Goal: Task Accomplishment & Management: Manage account settings

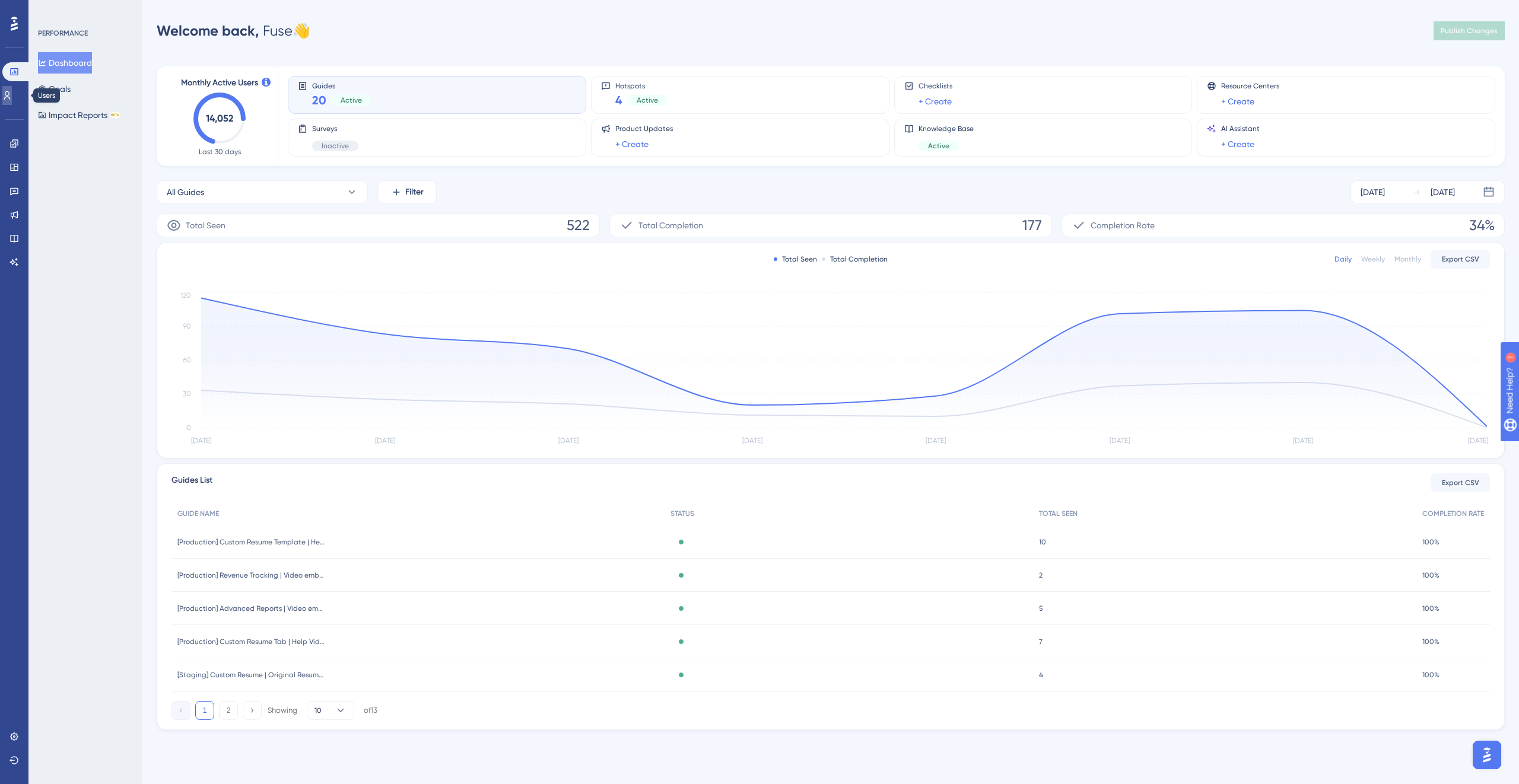
click at [12, 99] on link at bounding box center [7, 95] width 9 height 19
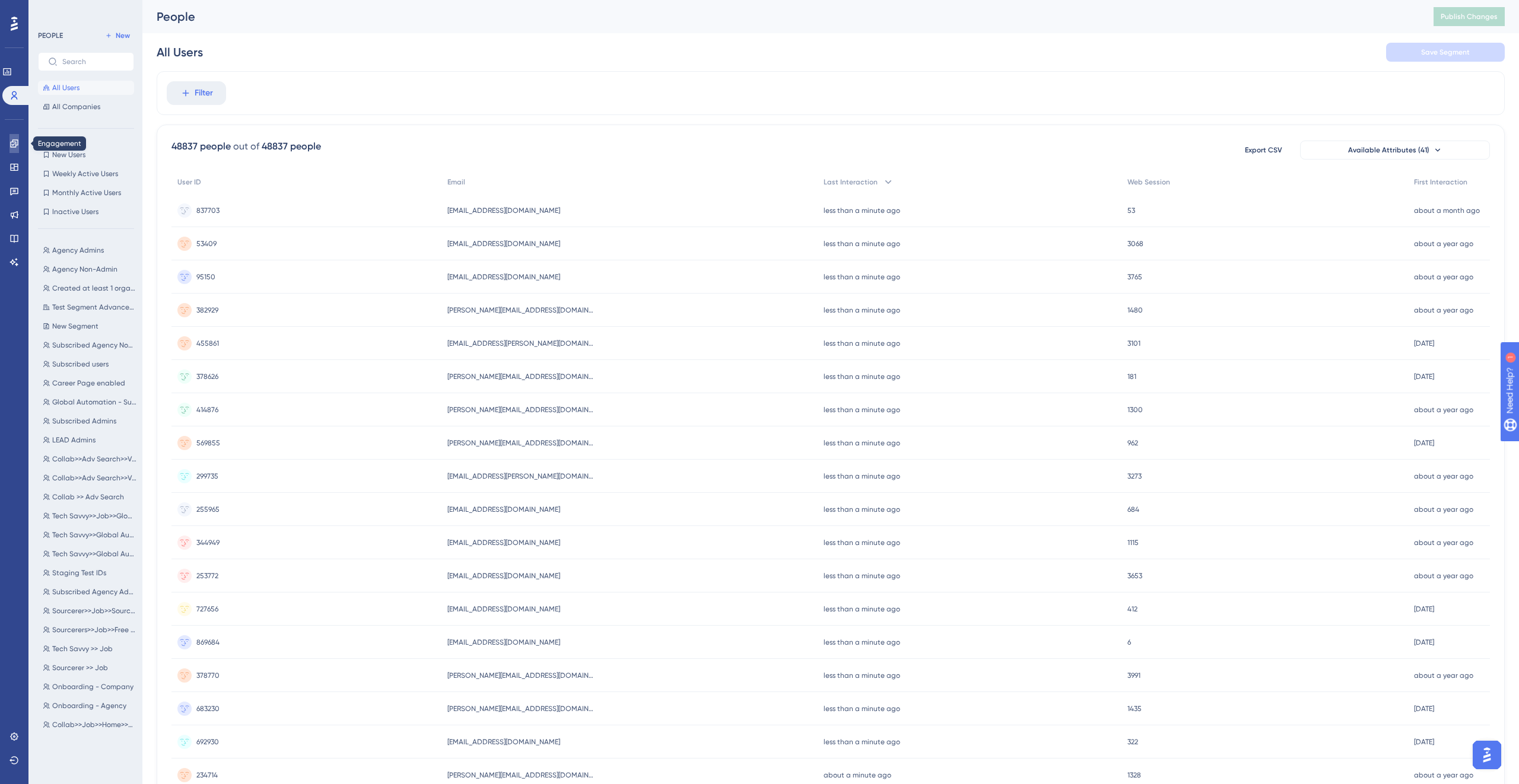
click at [17, 135] on link at bounding box center [14, 143] width 9 height 19
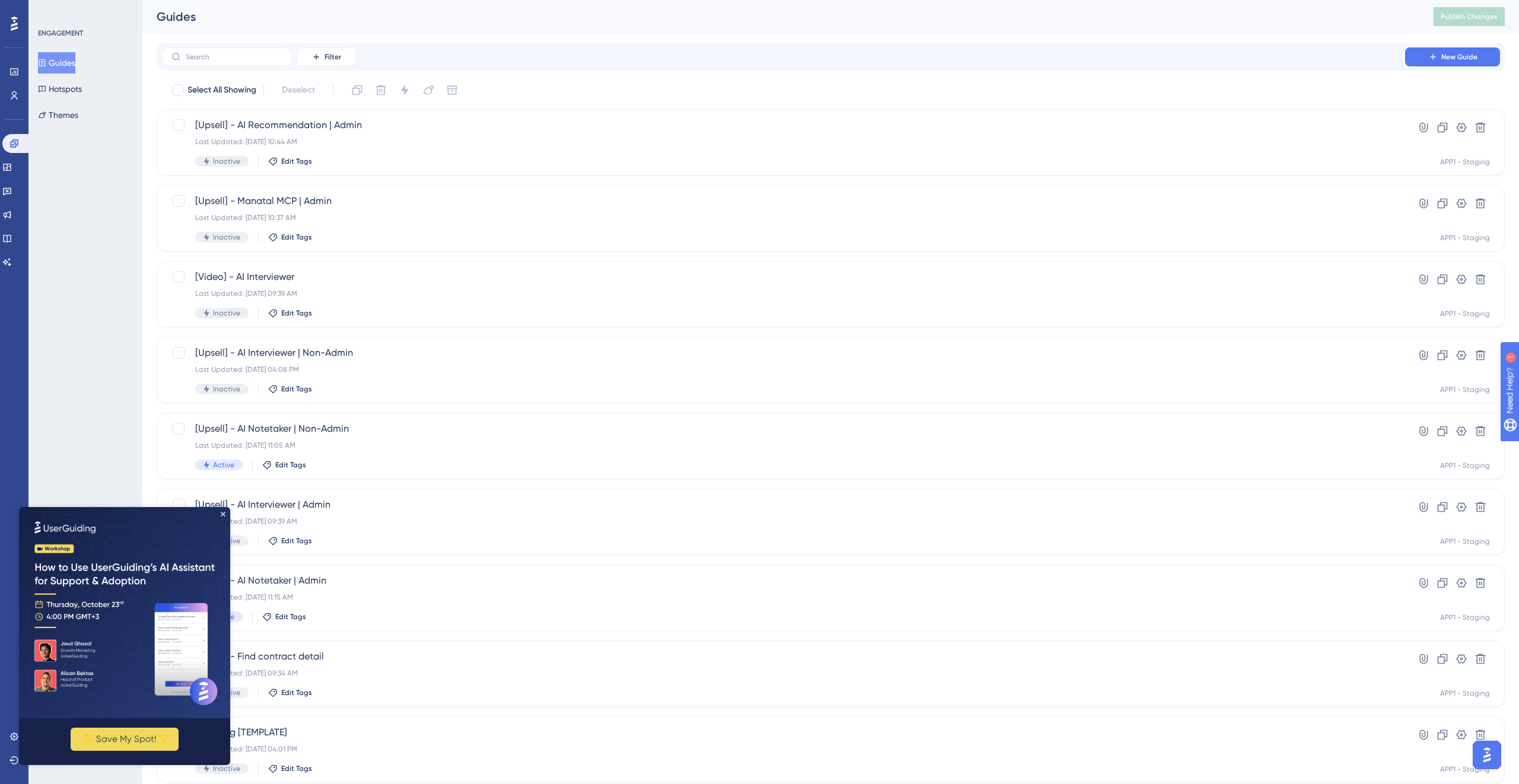
click at [225, 516] on img at bounding box center [125, 613] width 211 height 211
click at [221, 515] on icon "Close Preview" at bounding box center [223, 515] width 5 height 5
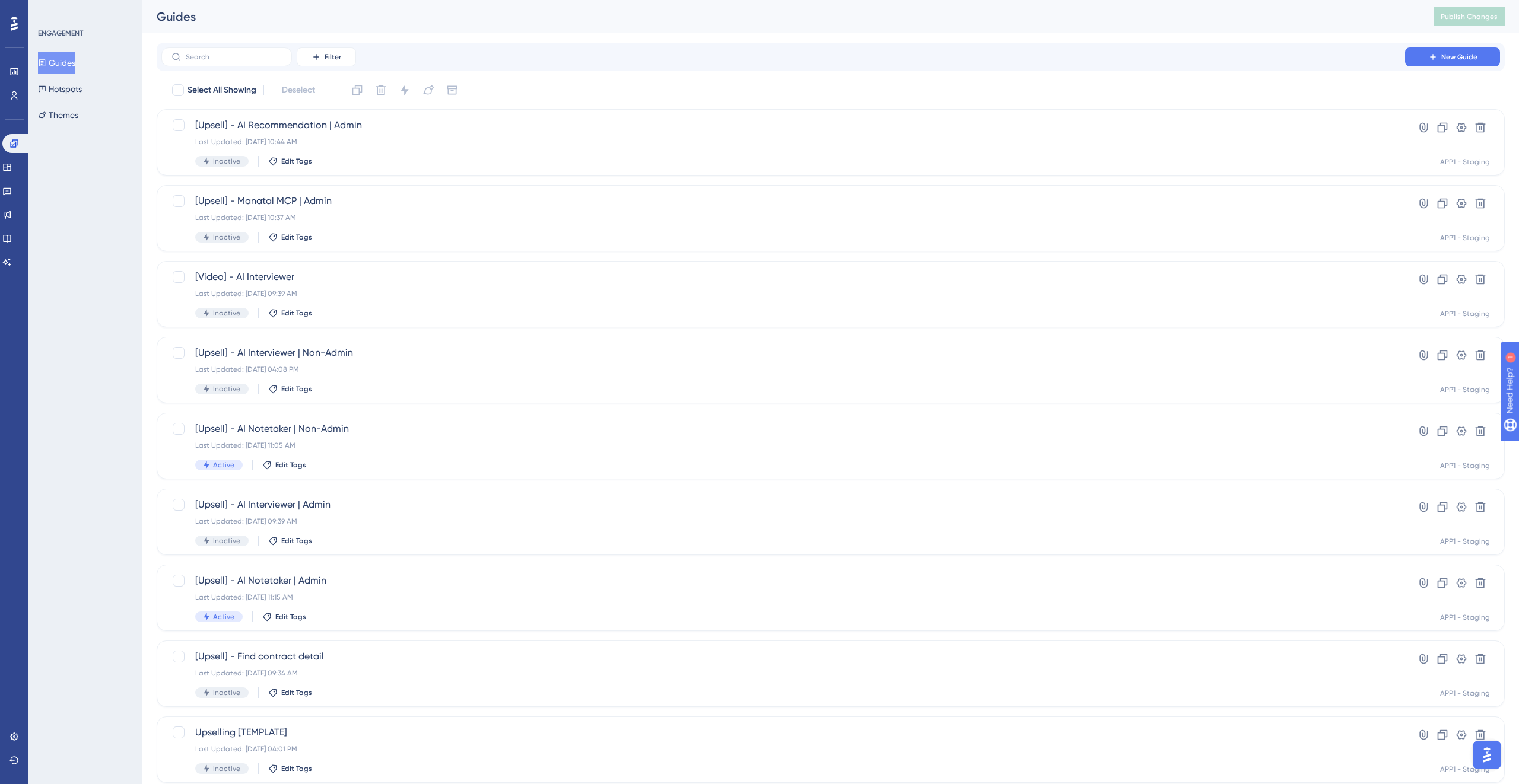
click at [535, 89] on div "Select All Showing Deselect" at bounding box center [837, 90] width 1334 height 19
click at [394, 204] on span "[Upsell] - Manatal MCP | Admin" at bounding box center [783, 201] width 1176 height 14
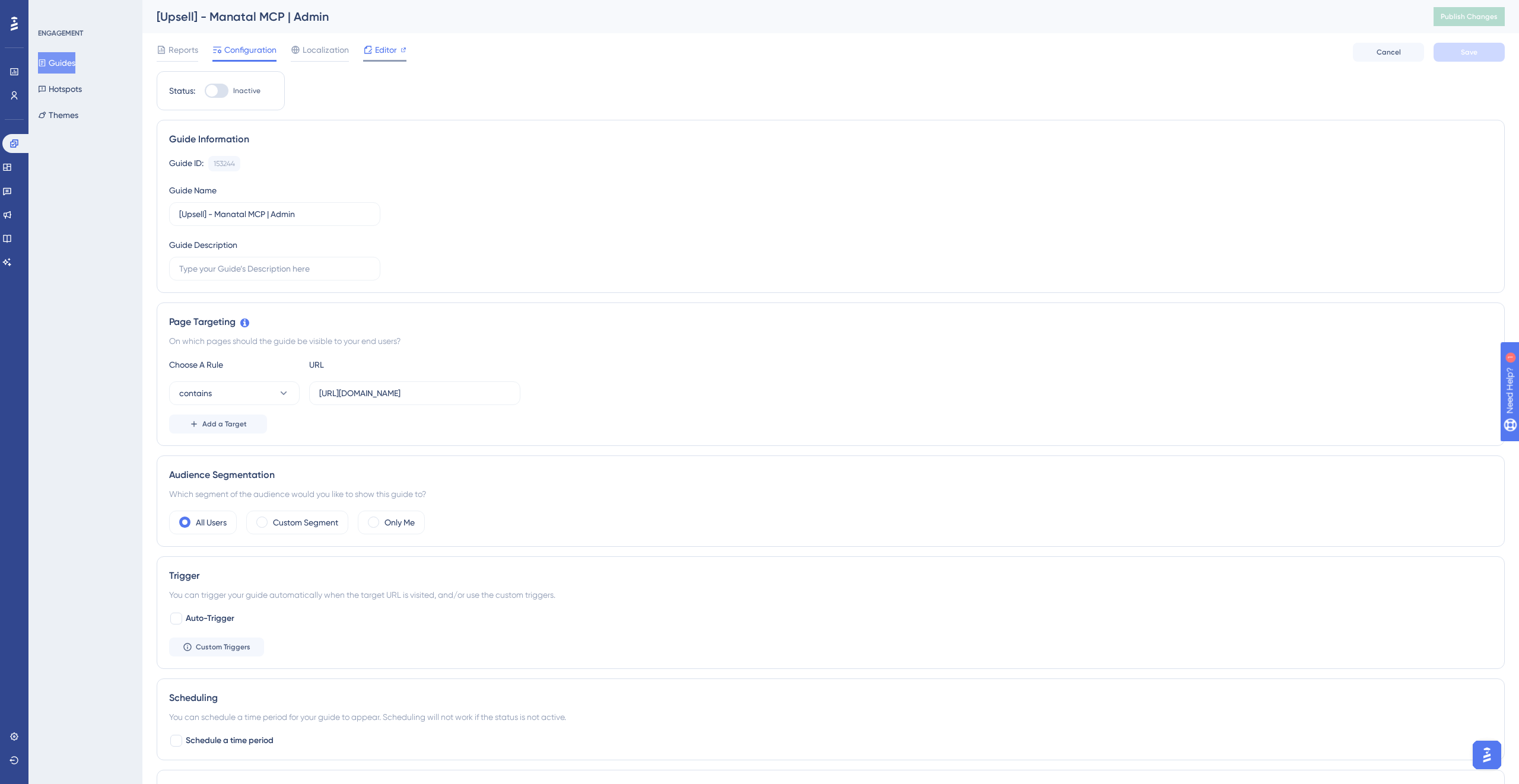
click at [378, 58] on div "Editor" at bounding box center [385, 52] width 43 height 19
drag, startPoint x: 383, startPoint y: 52, endPoint x: 405, endPoint y: 17, distance: 41.3
click at [405, 17] on div "[Upsell] - Manatal MCP | Admin Publish Changes Reports Configuration Localizati…" at bounding box center [830, 35] width 1348 height 71
click at [394, 387] on input "[URL][DOMAIN_NAME]" at bounding box center [415, 393] width 191 height 13
paste input "/sourcing/job-boards/?tab=sourcing"
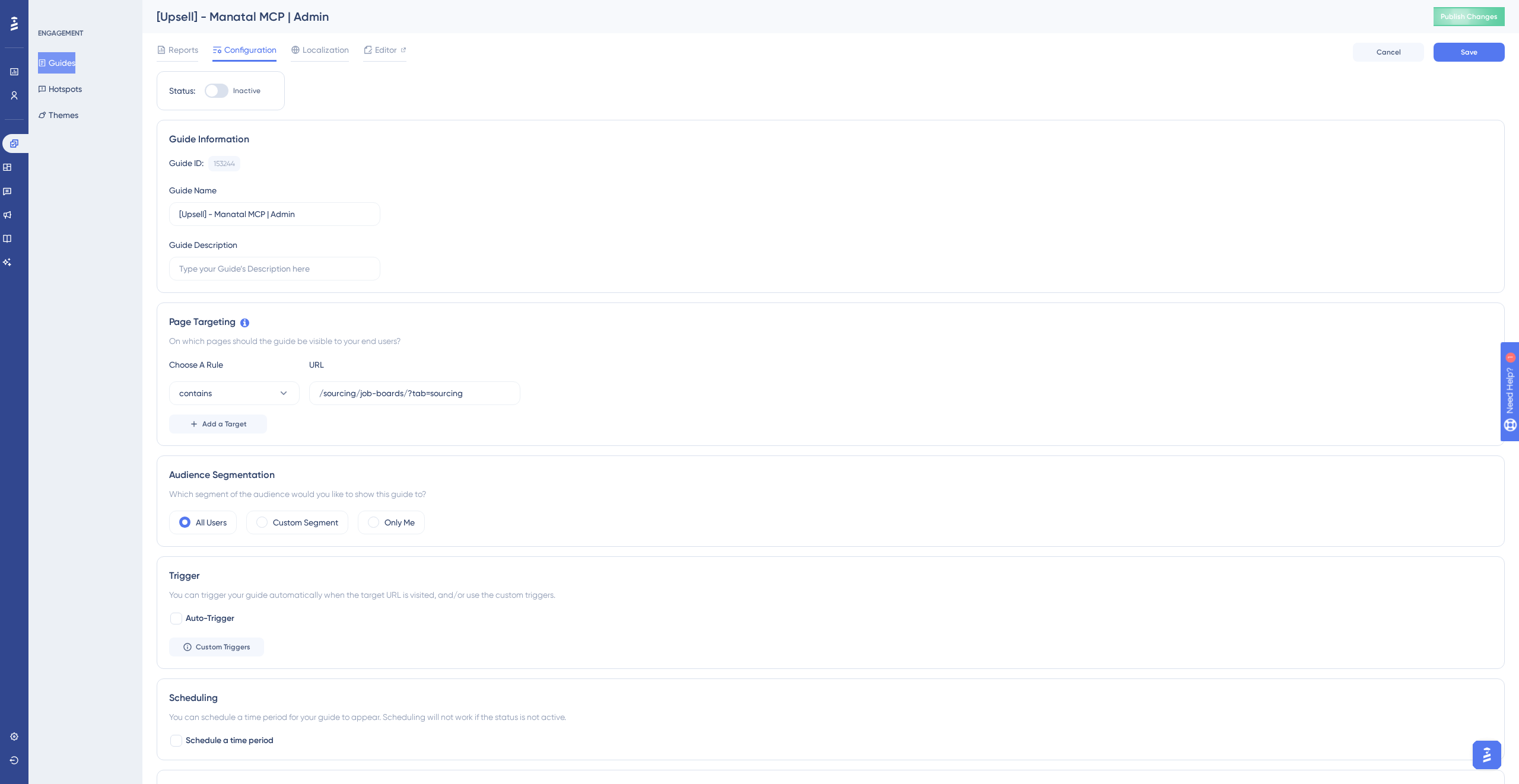
click at [482, 418] on div "Add a Target" at bounding box center [831, 424] width 1323 height 19
click at [1479, 48] on button "Save" at bounding box center [1469, 52] width 71 height 19
click at [219, 162] on div "153244" at bounding box center [224, 163] width 22 height 9
click at [514, 394] on label "/sourcing/job-boards/?tab=sourcing" at bounding box center [415, 393] width 211 height 23
click at [510, 394] on input "/sourcing/job-boards/?tab=sourcing" at bounding box center [415, 393] width 191 height 13
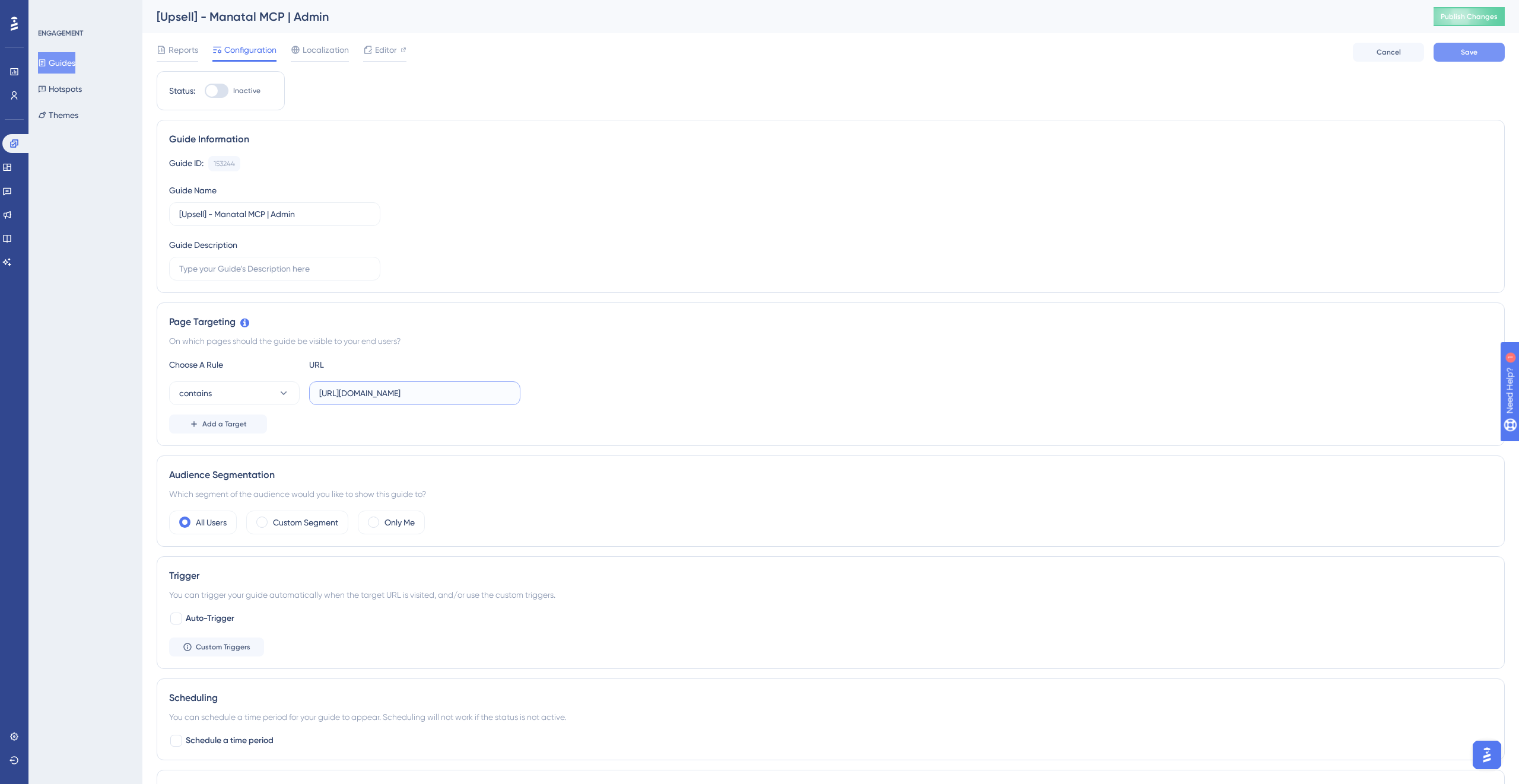
type input "[URL][DOMAIN_NAME]"
click at [1484, 51] on button "Save" at bounding box center [1469, 52] width 71 height 19
click at [61, 58] on button "Guides" at bounding box center [56, 62] width 37 height 22
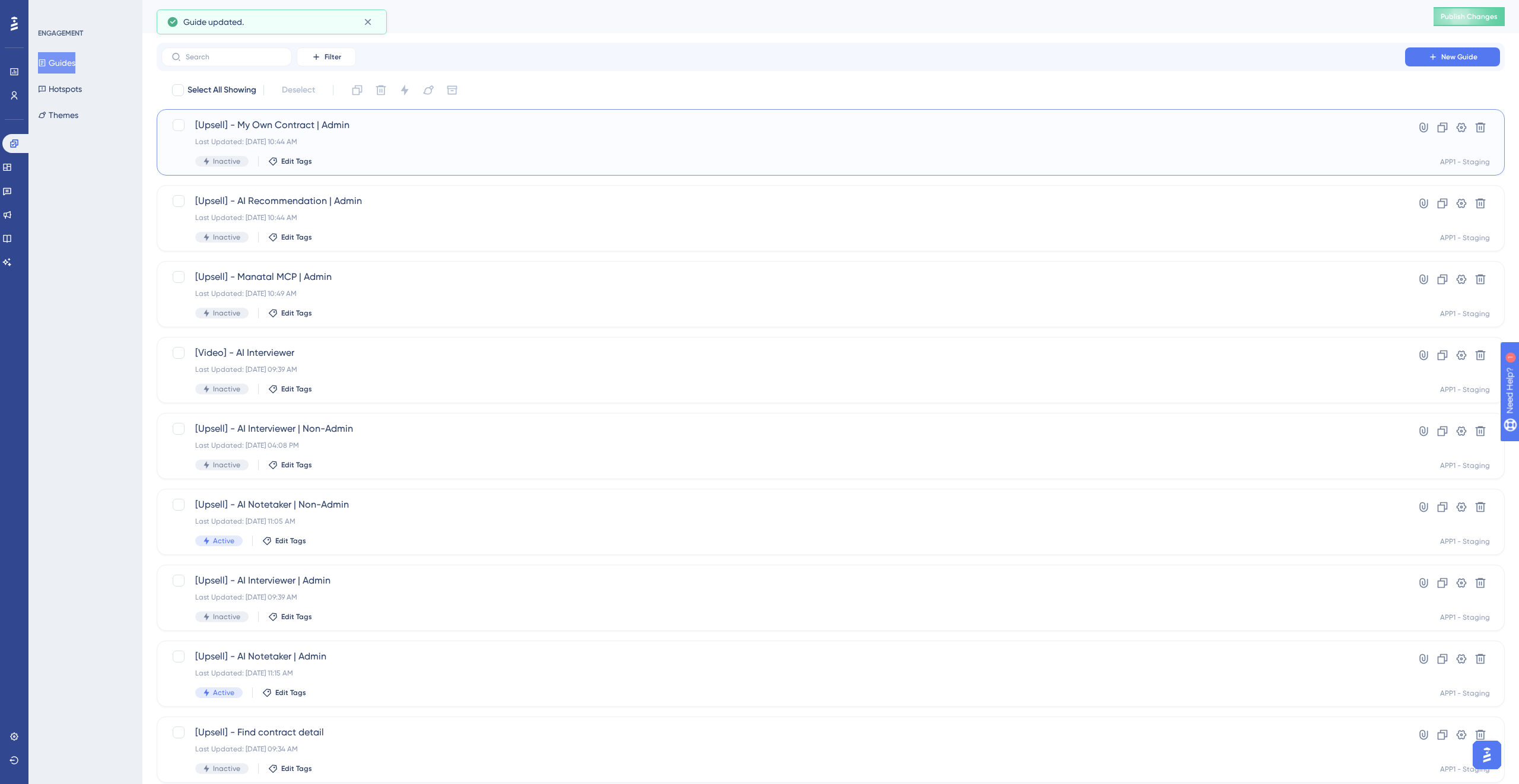
click at [422, 135] on div "[Upsell] - My Own Contract | Admin Last Updated: Oct 08 2025, 10:44 AM Inactive…" at bounding box center [783, 142] width 1176 height 49
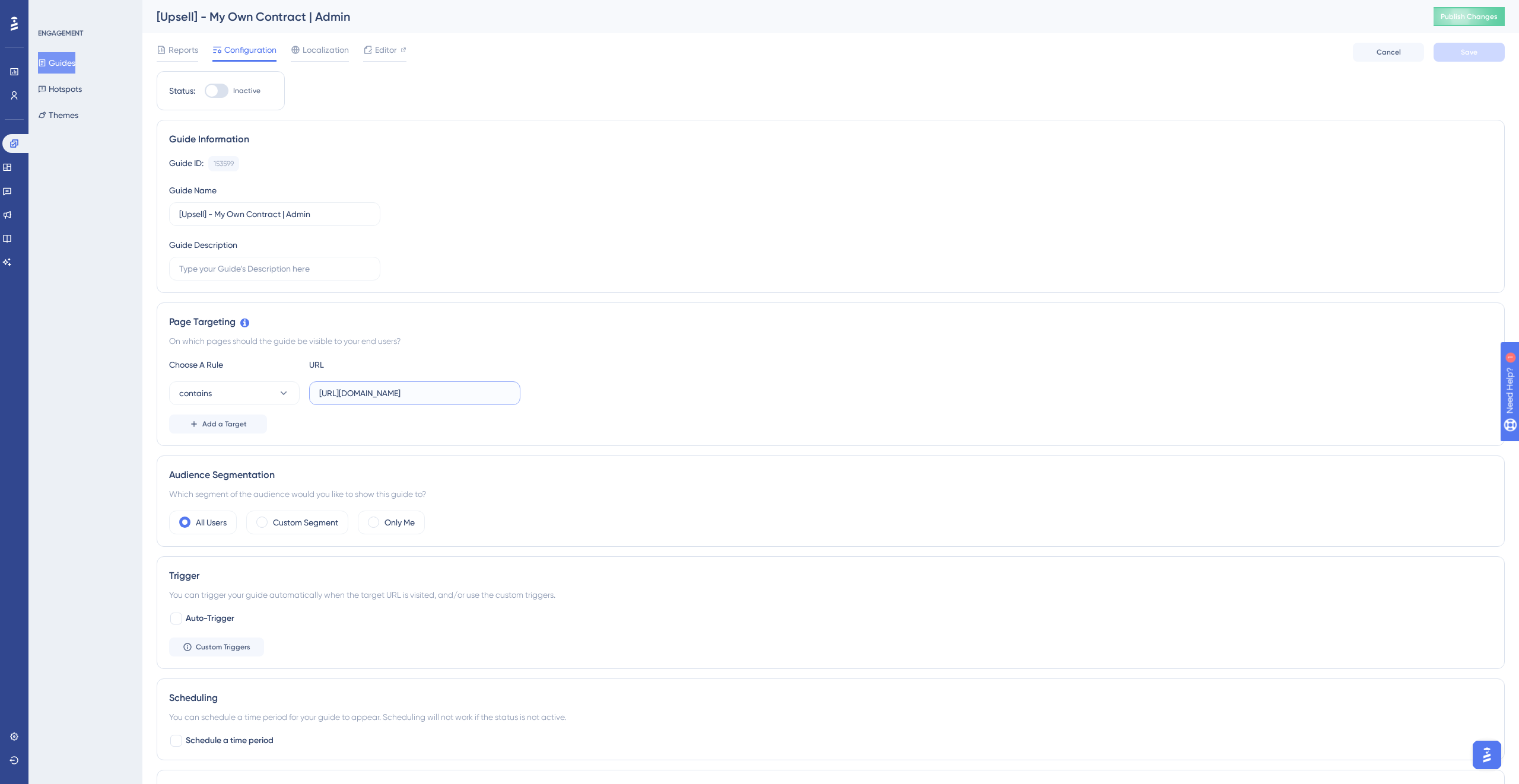
click at [381, 394] on input "[URL][DOMAIN_NAME]" at bounding box center [415, 393] width 191 height 13
paste input "153244"
click at [397, 394] on input "[URL][DOMAIN_NAME]" at bounding box center [415, 393] width 191 height 13
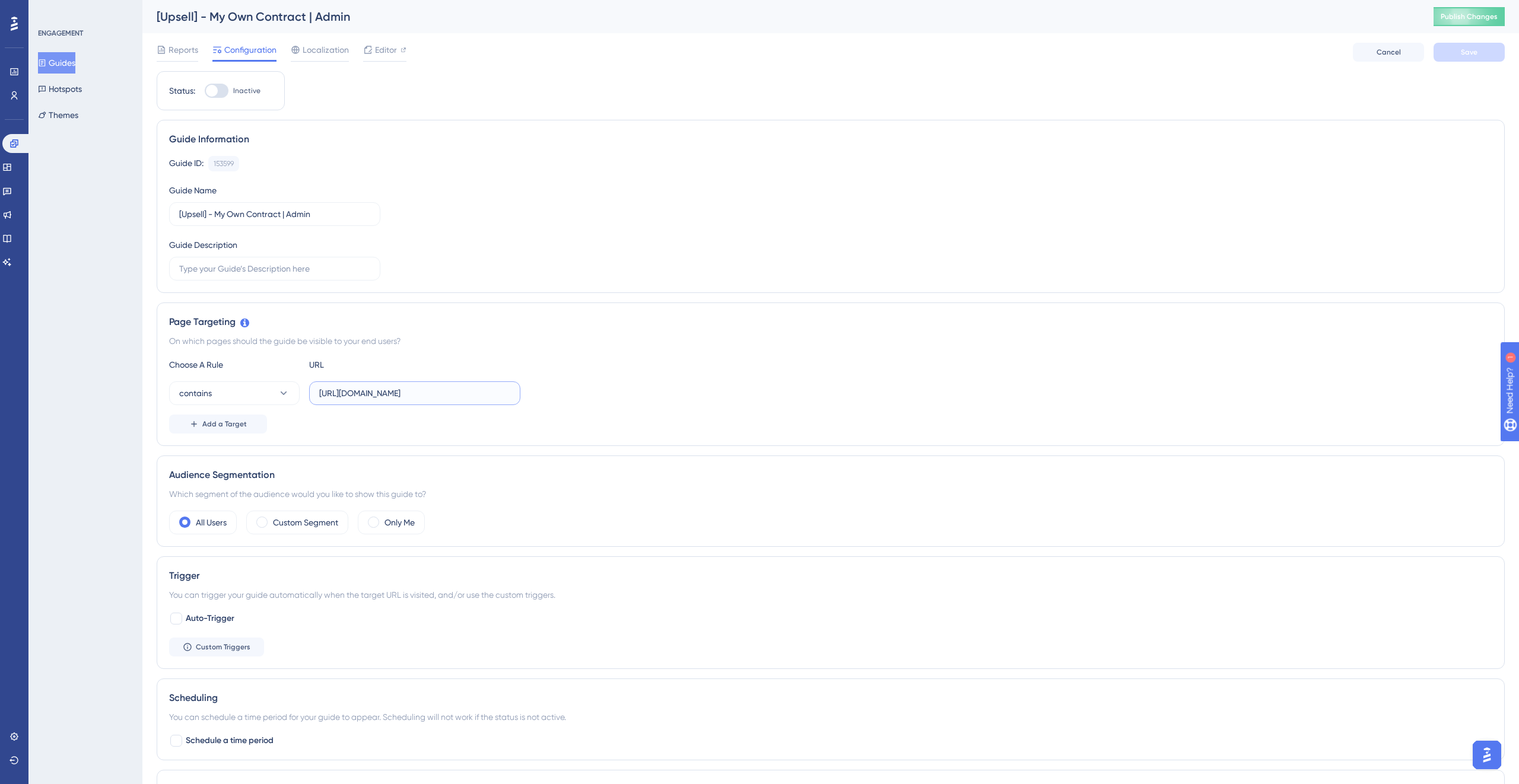
paste input "/sourcing/job-boards/?tab=sourcing"
type input "/sourcing/job-boards/?tab=sourcing"
click at [1468, 53] on span "Save" at bounding box center [1469, 52] width 17 height 9
click at [226, 174] on div "Guide ID: 153599 Copy Guide Name [Upsell] - My Own Contract | Admin Guide Descr…" at bounding box center [831, 218] width 1323 height 125
click at [226, 166] on div "153599" at bounding box center [224, 163] width 20 height 9
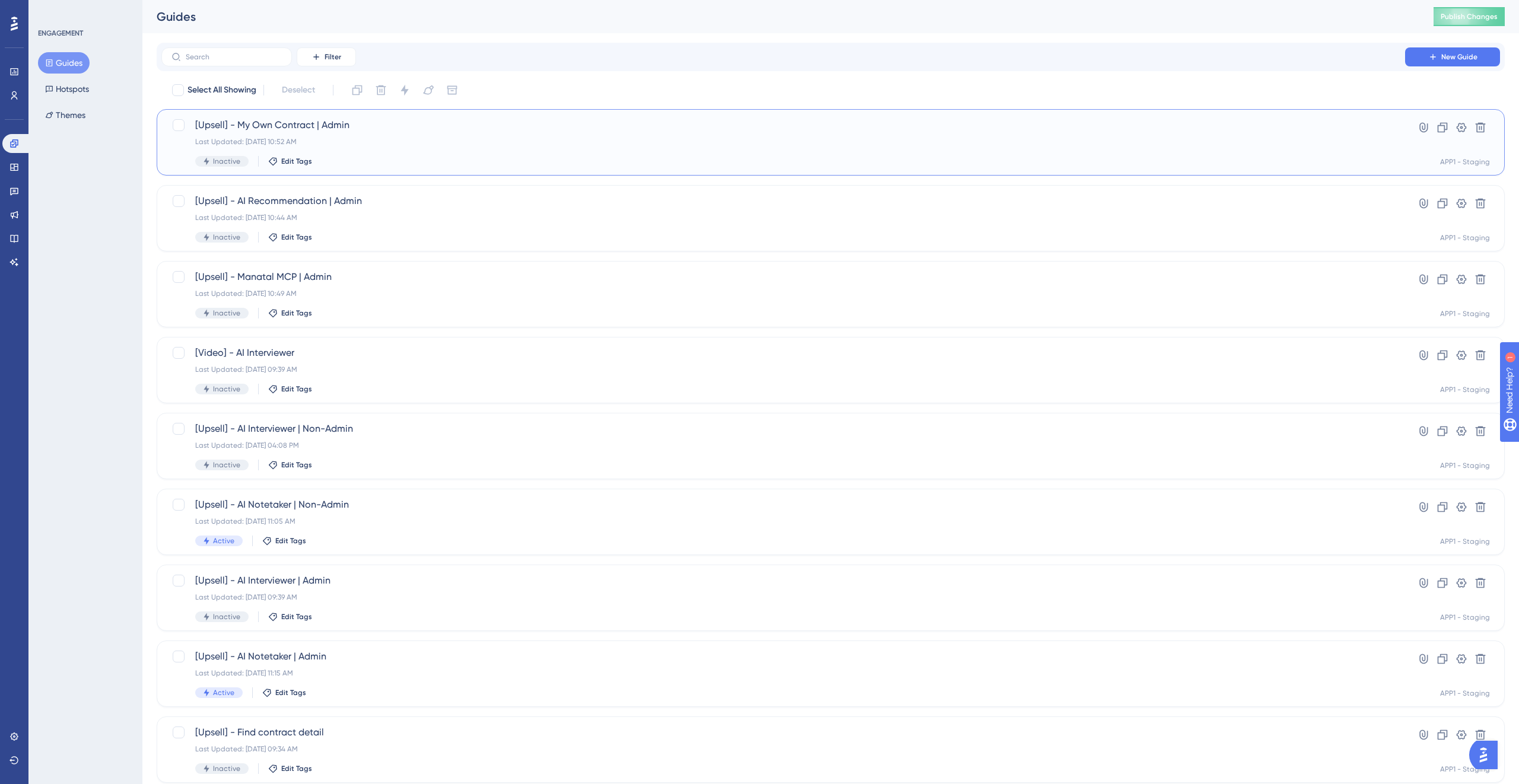
click at [1148, 150] on div "[Upsell] - My Own Contract | Admin Last Updated: Oct 08 2025, 10:52 AM Inactive…" at bounding box center [783, 142] width 1176 height 49
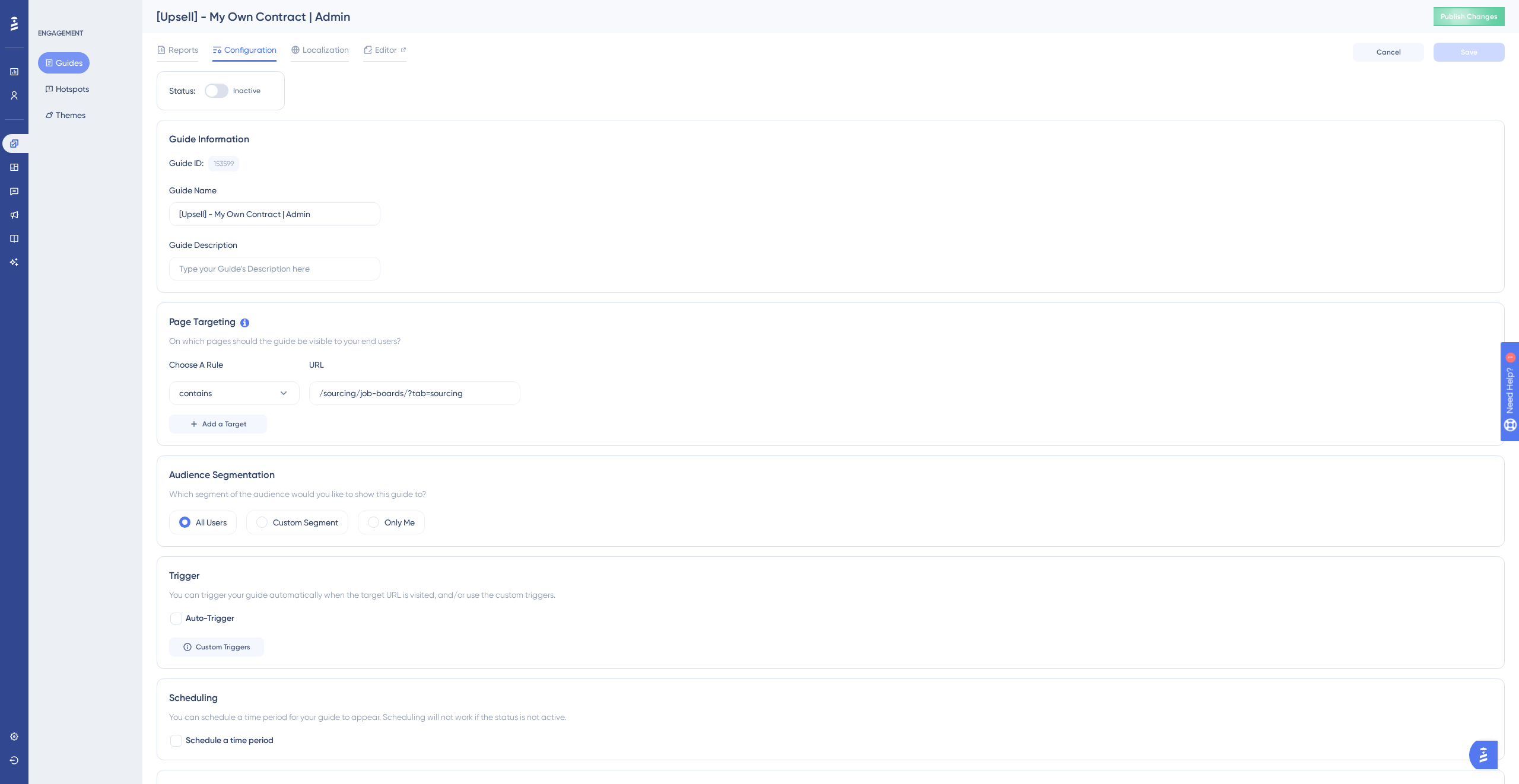
click at [467, 122] on div "Guide Information Guide ID: 153599 Copy Guide Name [Upsell] - My Own Contract |…" at bounding box center [830, 206] width 1348 height 173
click at [164, 47] on icon at bounding box center [161, 49] width 7 height 7
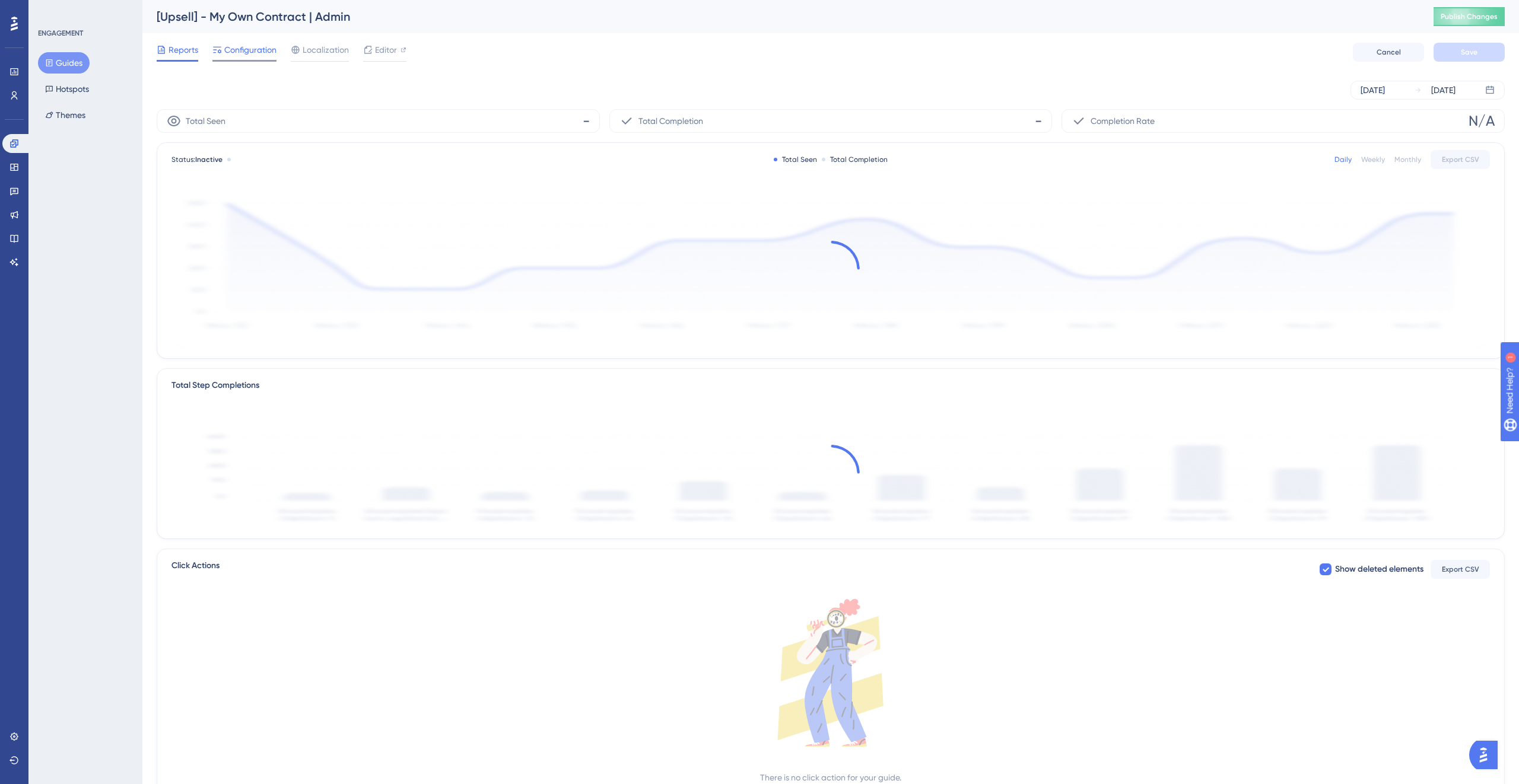
click at [233, 47] on span "Configuration" at bounding box center [250, 49] width 52 height 14
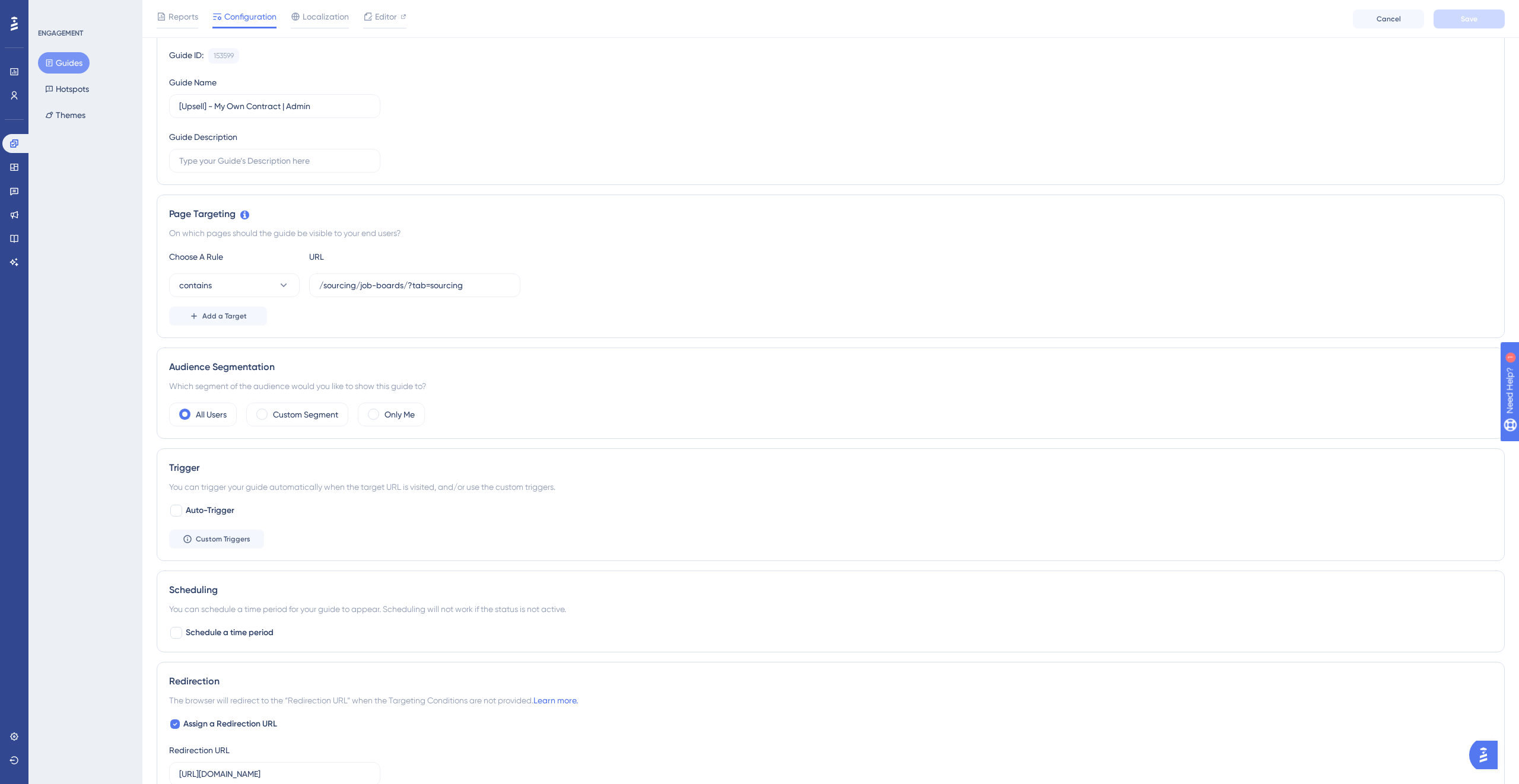
scroll to position [56, 0]
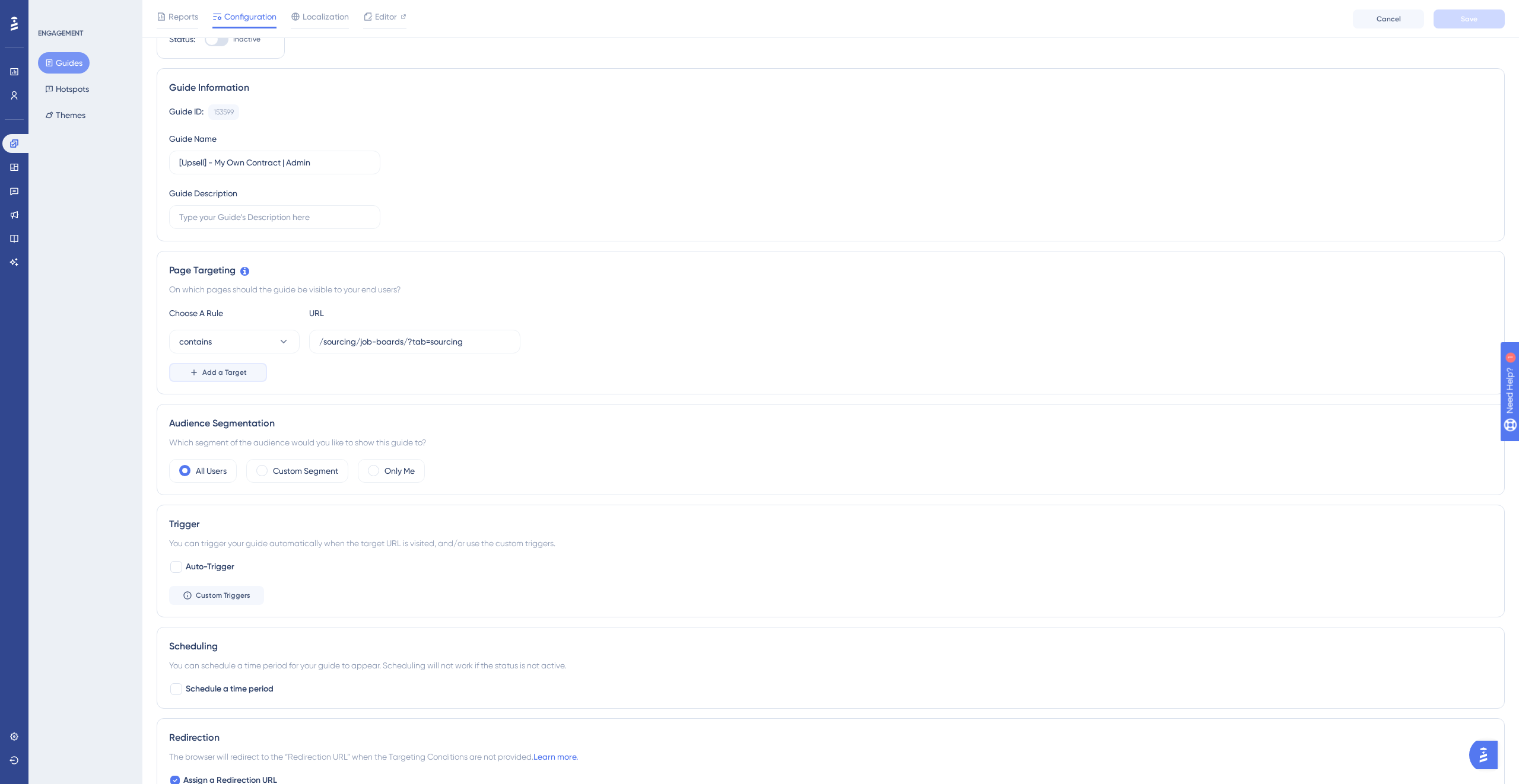
click at [253, 369] on button "Add a Target" at bounding box center [218, 373] width 98 height 19
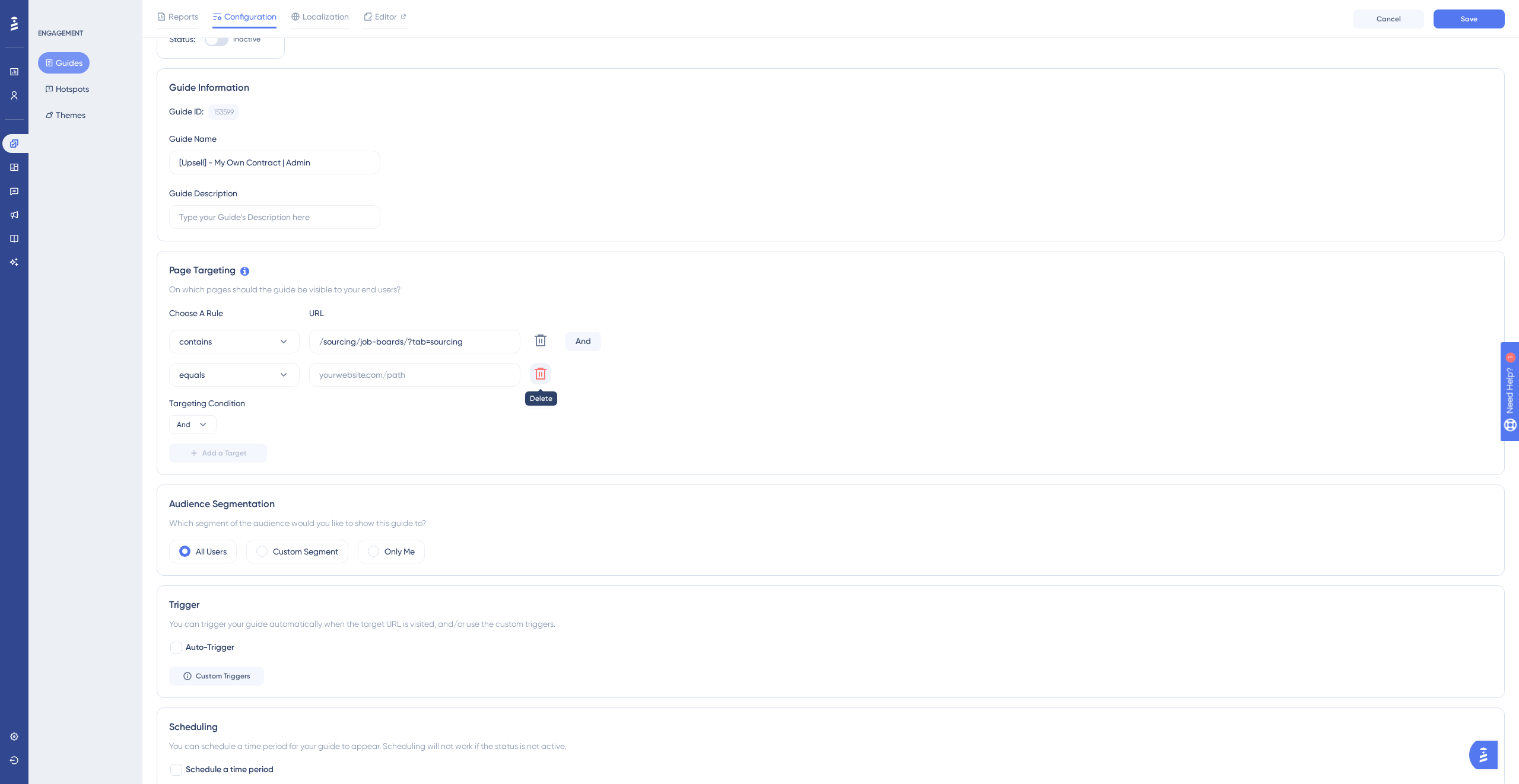
click at [548, 368] on button at bounding box center [540, 374] width 22 height 22
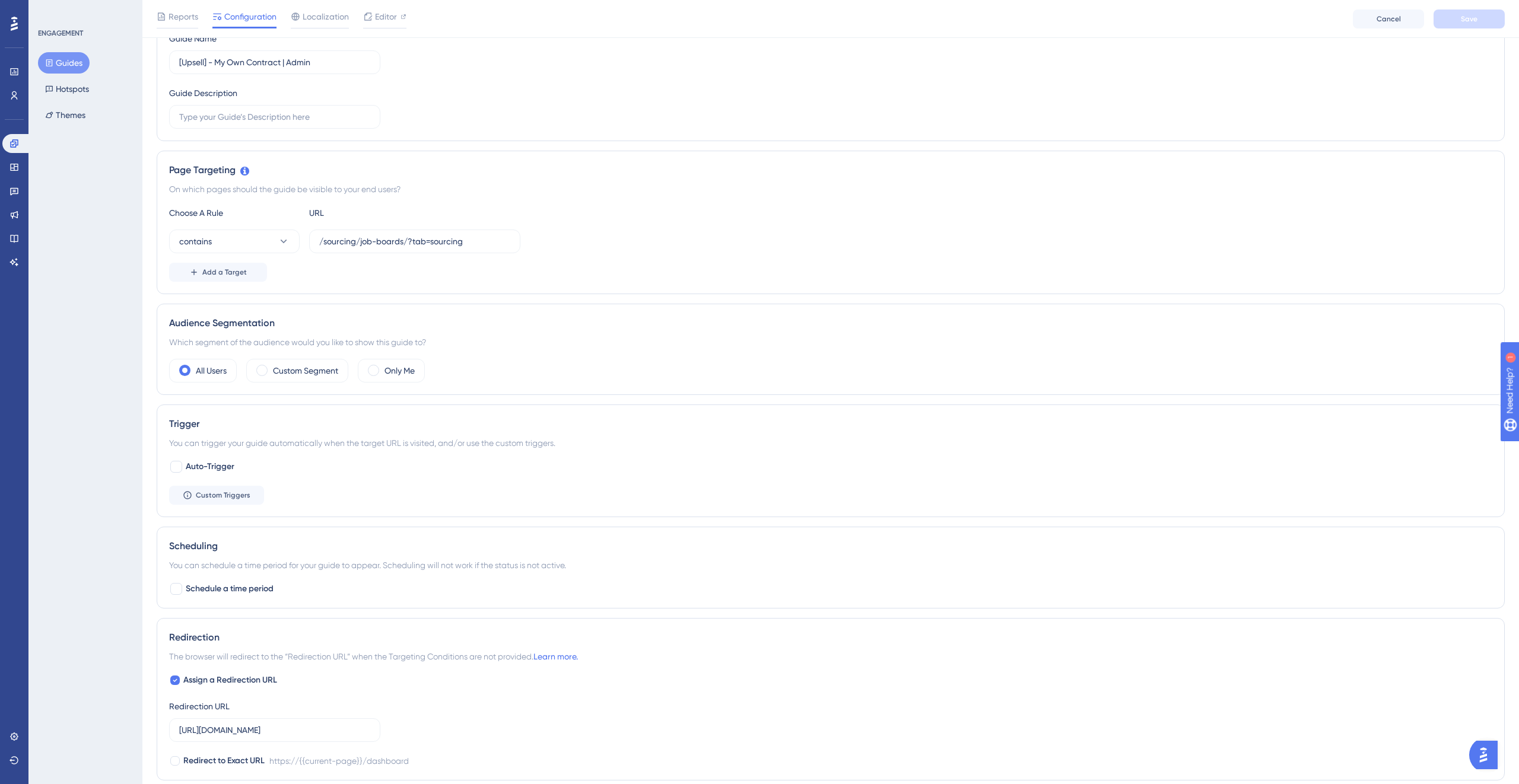
scroll to position [164, 0]
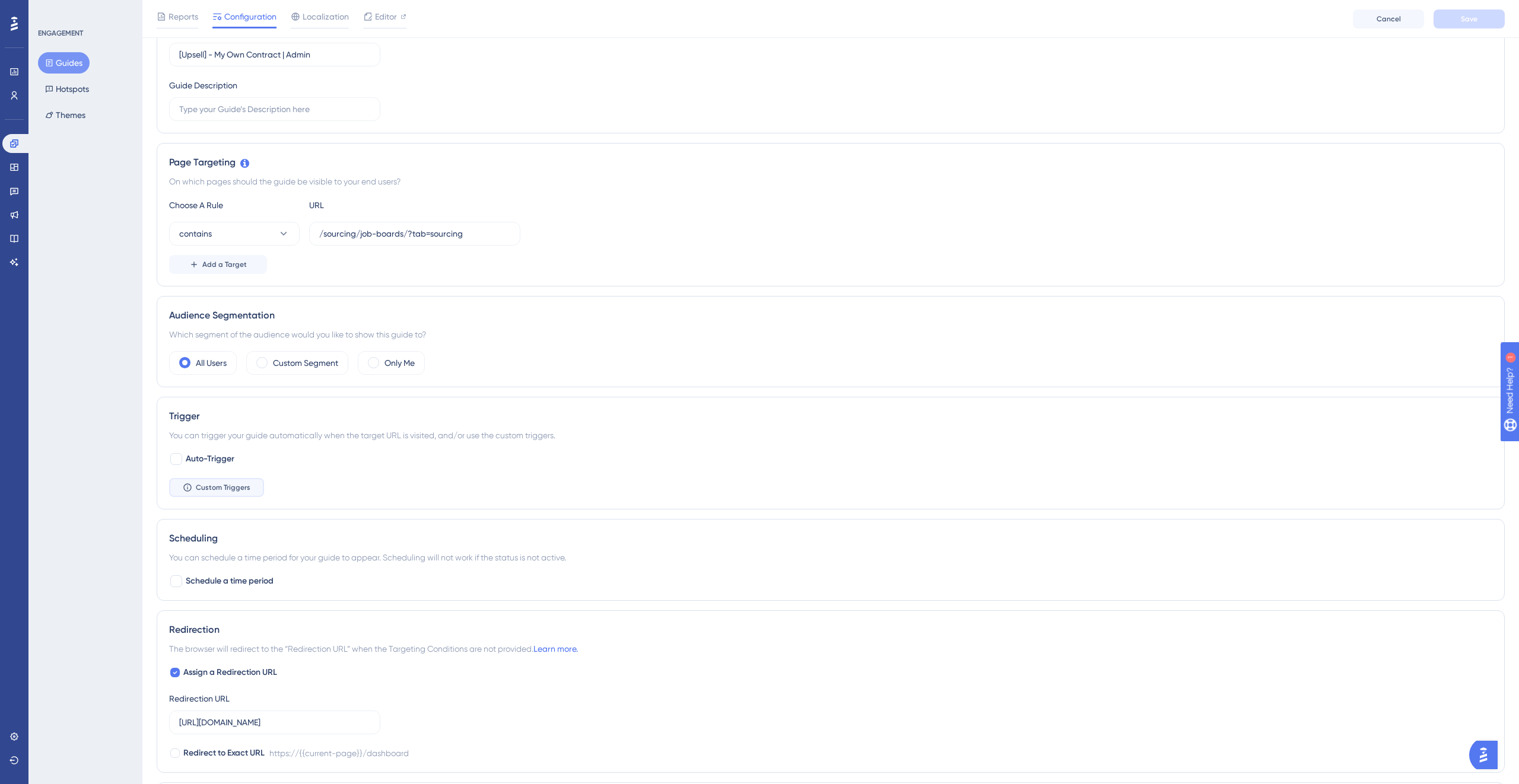
click at [216, 497] on button "Custom Triggers" at bounding box center [217, 487] width 95 height 19
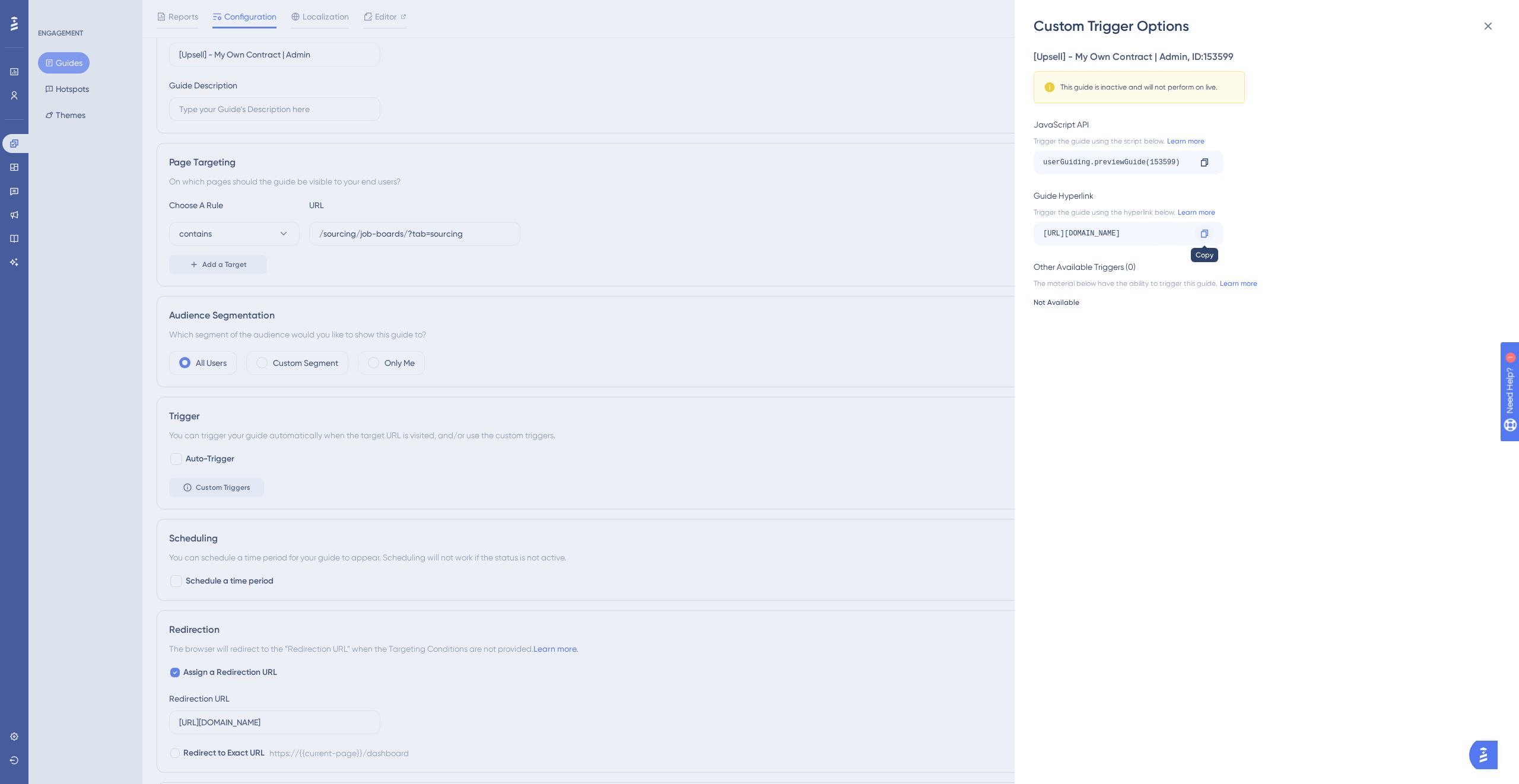
click at [1208, 235] on icon at bounding box center [1204, 234] width 7 height 7
drag, startPoint x: 1095, startPoint y: 234, endPoint x: 1225, endPoint y: 230, distance: 130.1
click at [1225, 230] on div "https://app.manatal-staging.com/dashboard?__ug__=153599 Copy" at bounding box center [1263, 234] width 459 height 23
click at [1099, 230] on div "https://app.manatal-staging.com/dashboard?__ug__=153599" at bounding box center [1029, 234] width 147 height 19
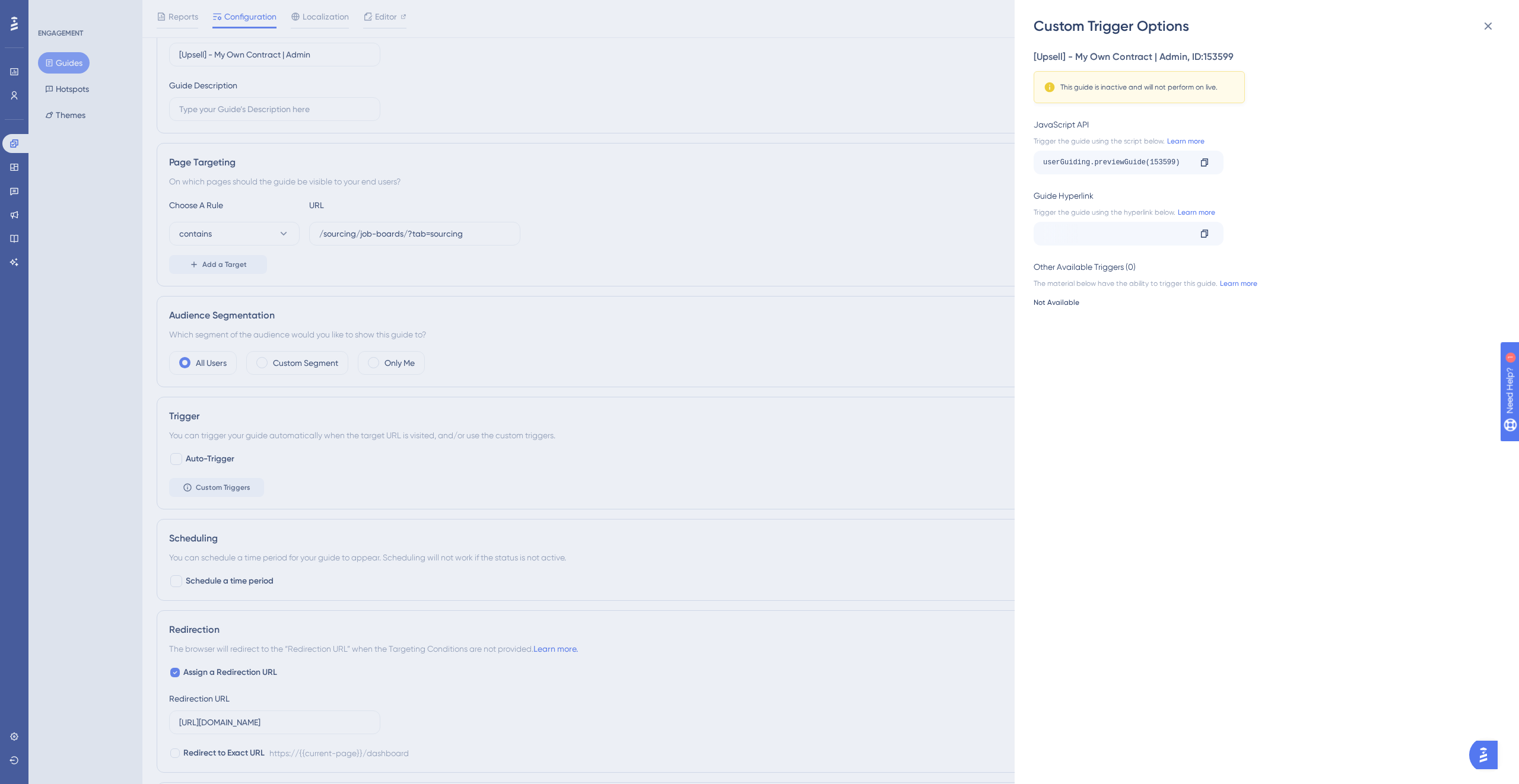
click at [1099, 230] on div "https://app.manatal-staging.com/dashboard?__ug__=153599" at bounding box center [1029, 234] width 147 height 19
click at [1481, 32] on icon at bounding box center [1487, 26] width 14 height 14
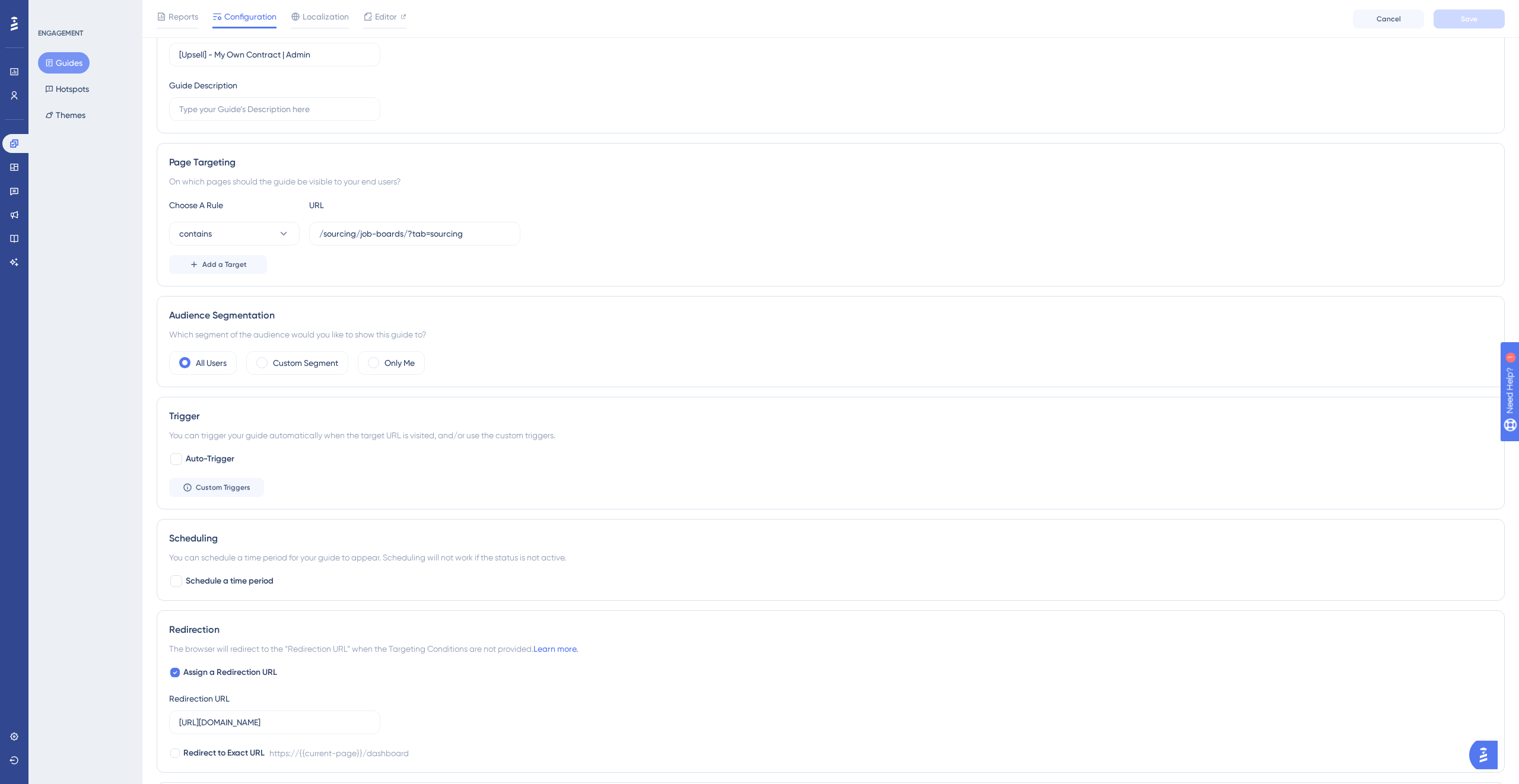
scroll to position [0, 0]
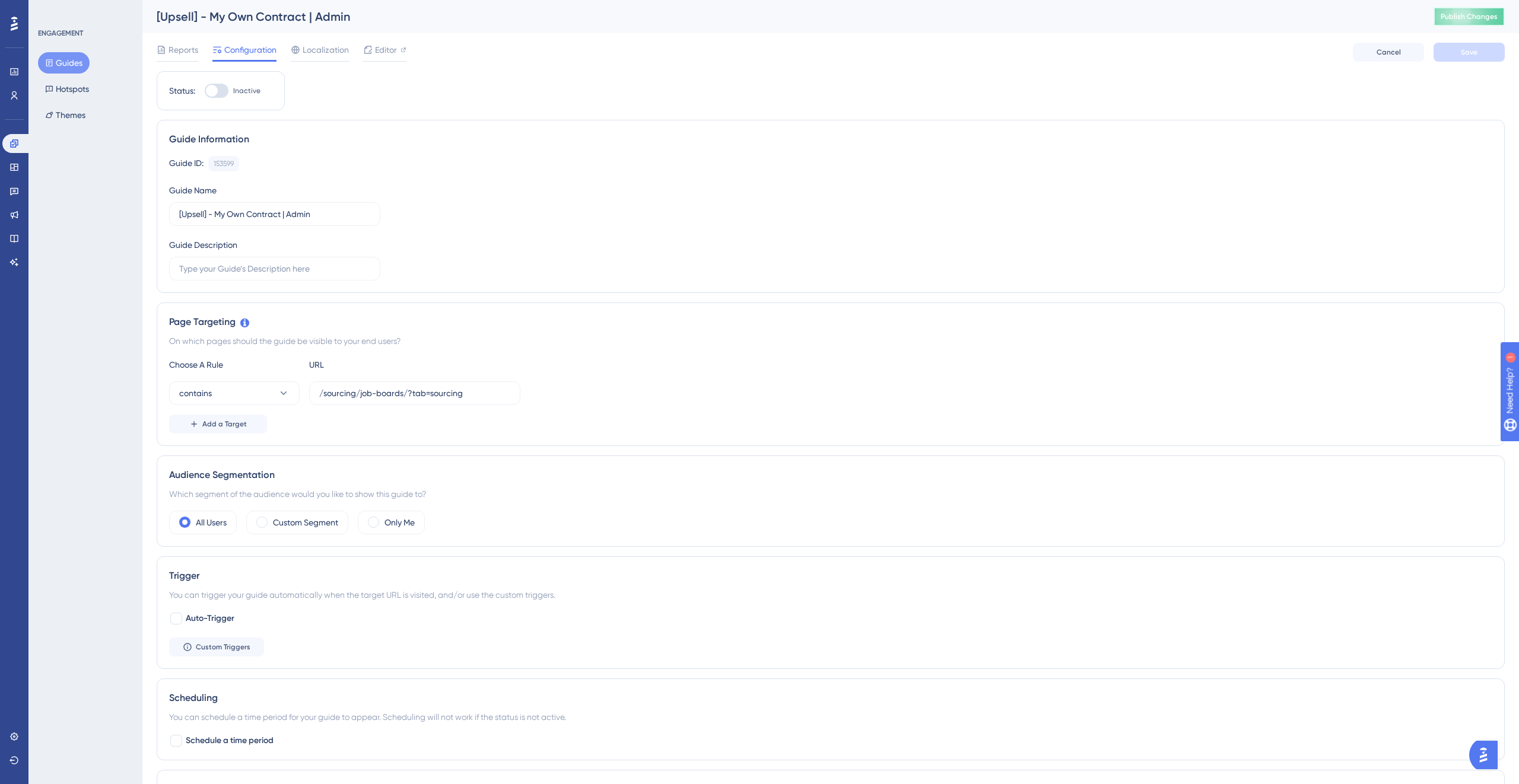
click at [1463, 14] on span "Publish Changes" at bounding box center [1469, 16] width 57 height 9
click at [72, 64] on button "Guides" at bounding box center [64, 62] width 52 height 22
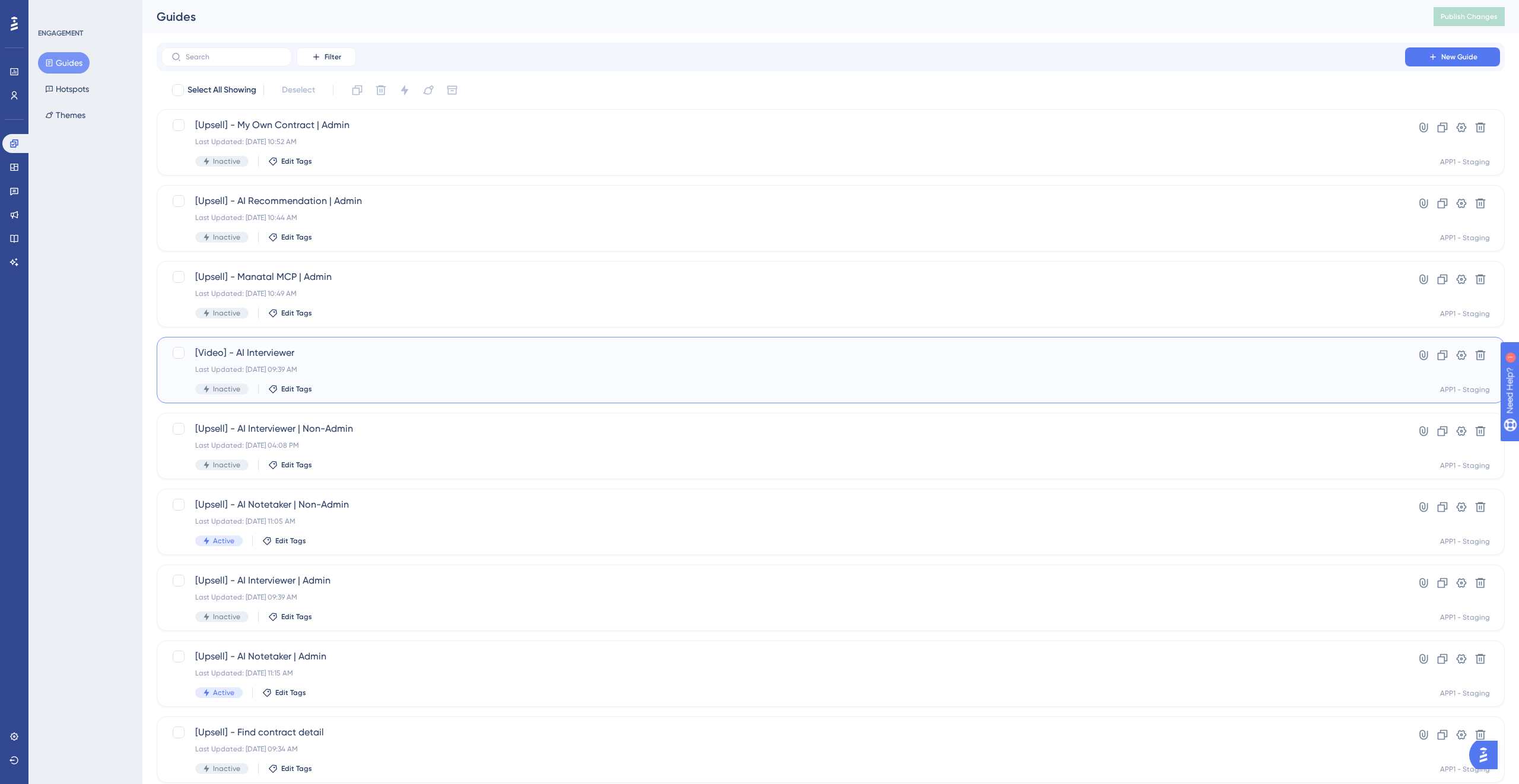
click at [441, 349] on span "[Video] - AI Interviewer" at bounding box center [783, 353] width 1176 height 14
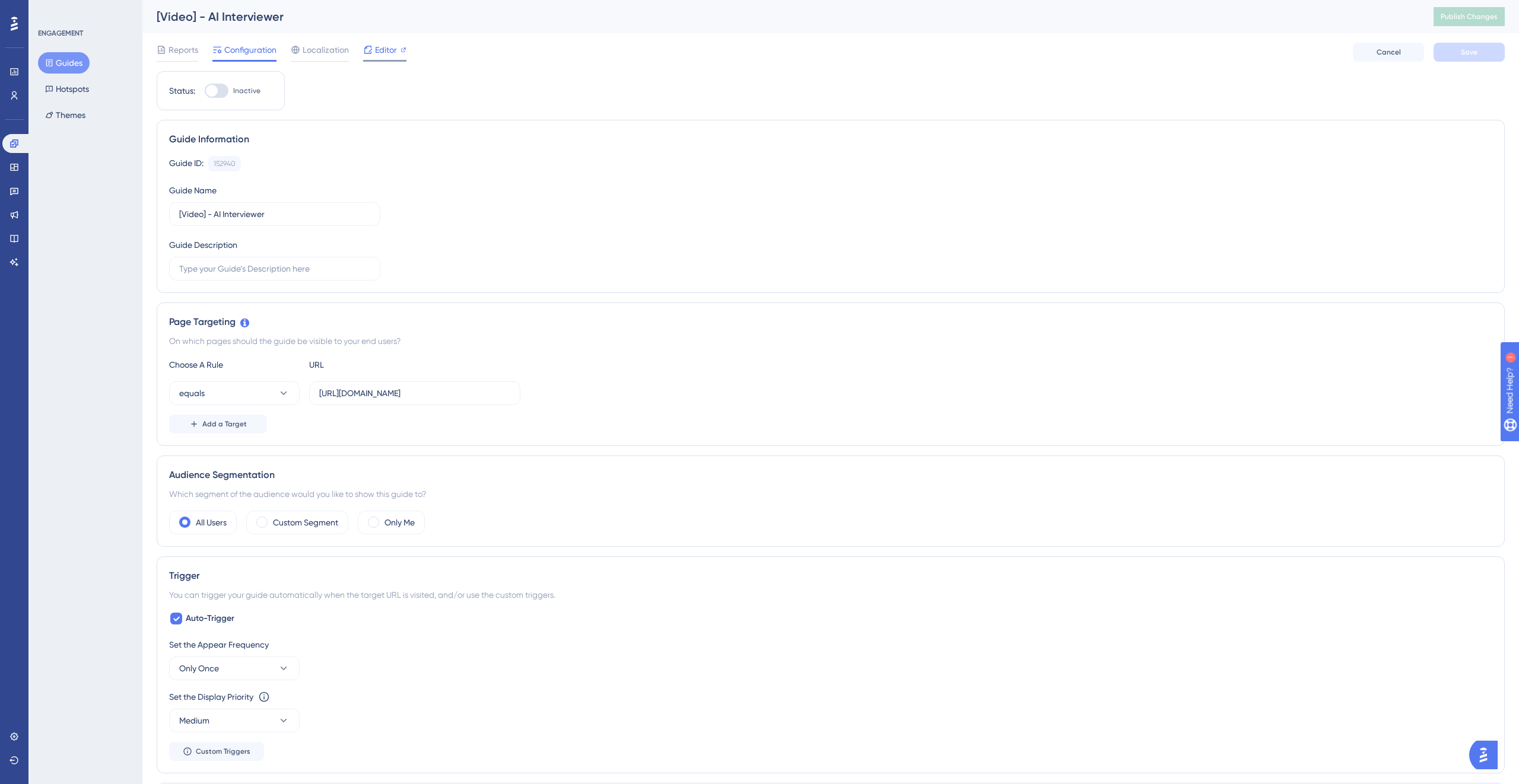
click at [379, 50] on span "Editor" at bounding box center [386, 49] width 22 height 14
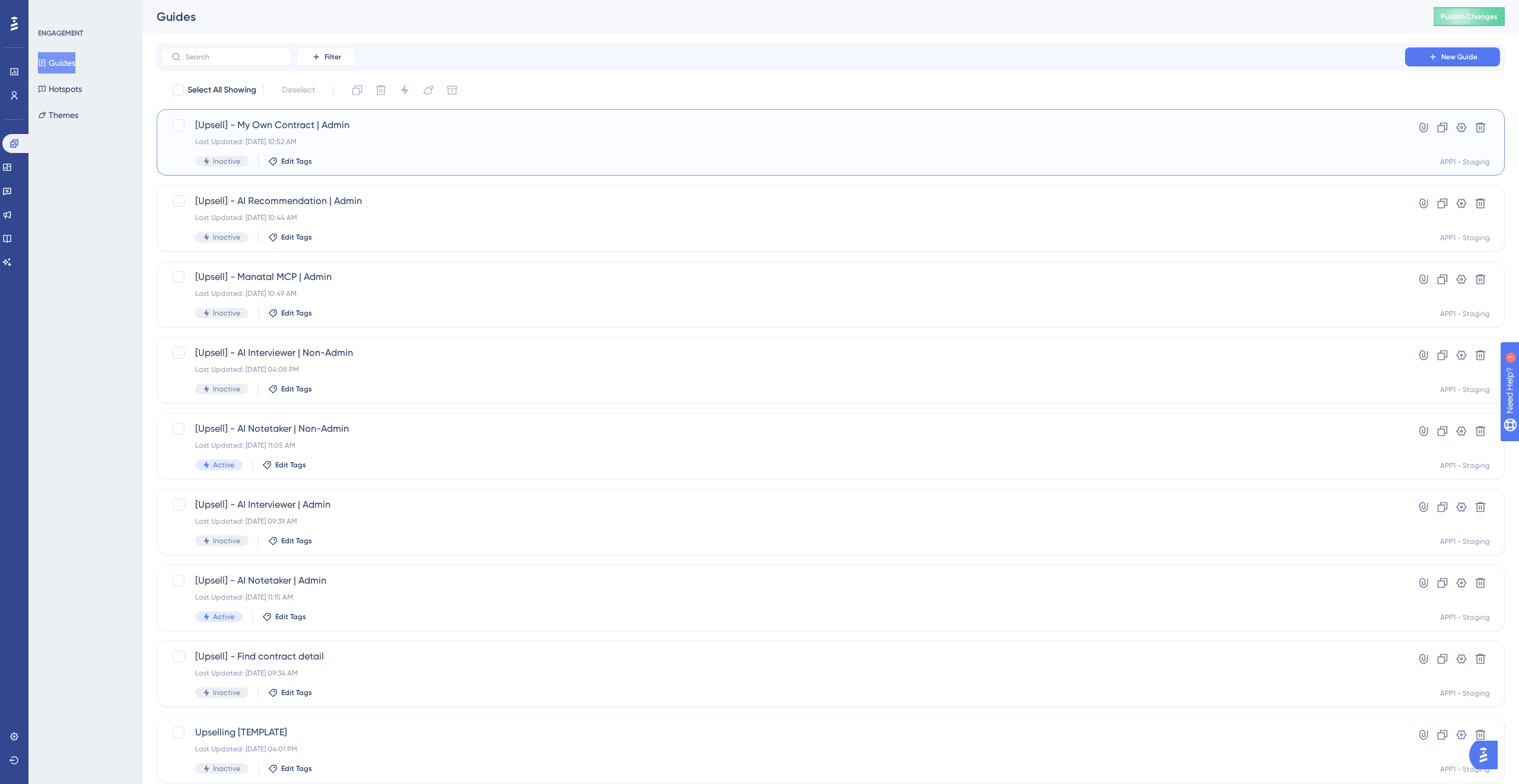
click at [434, 134] on div "[Upsell] - My Own Contract | Admin Last Updated: [DATE] 10:52 AM Inactive Edit …" at bounding box center [783, 142] width 1176 height 49
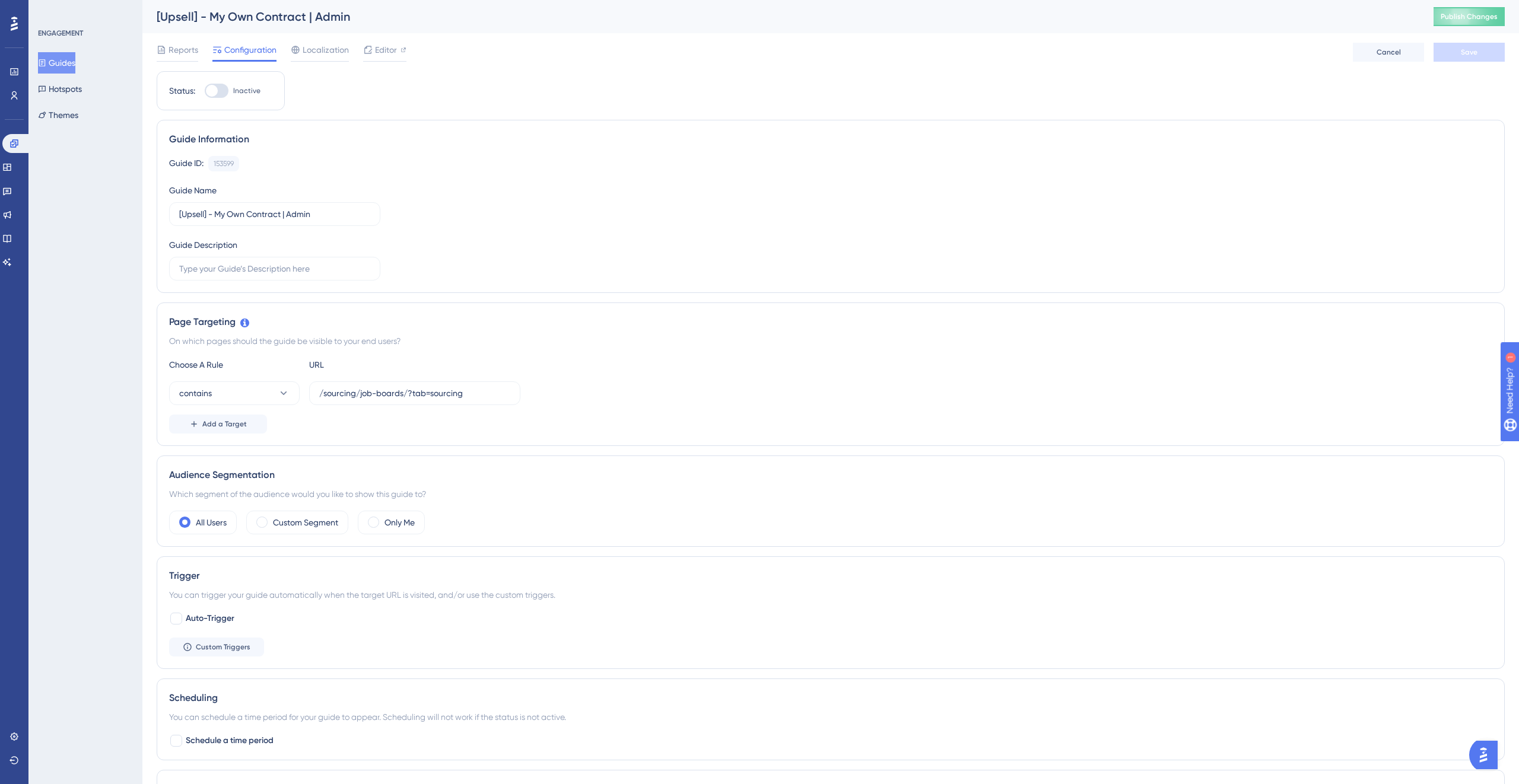
click at [66, 72] on button "Guides" at bounding box center [56, 62] width 37 height 22
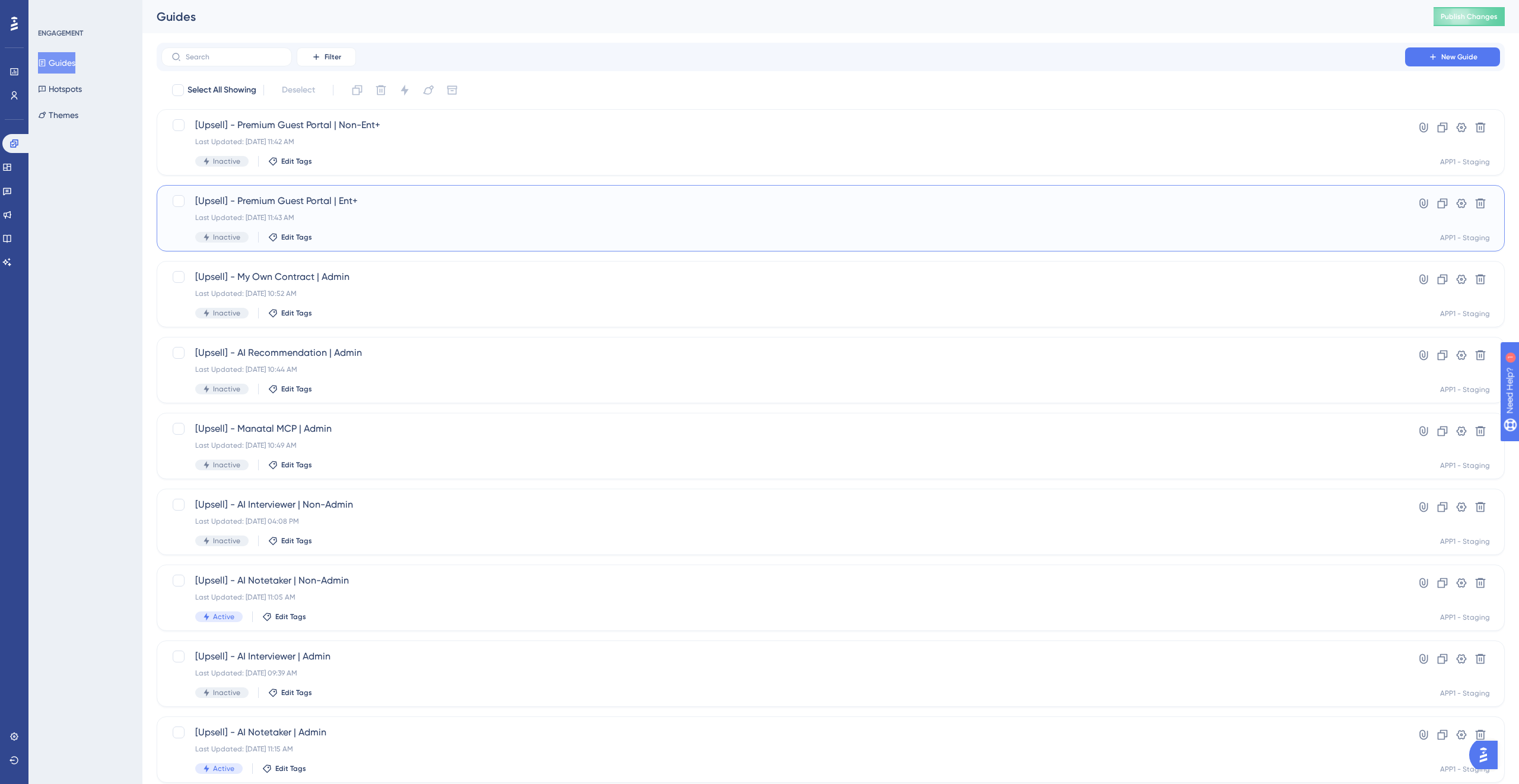
click at [409, 214] on div "Last Updated: [DATE] 11:43 AM" at bounding box center [783, 217] width 1176 height 9
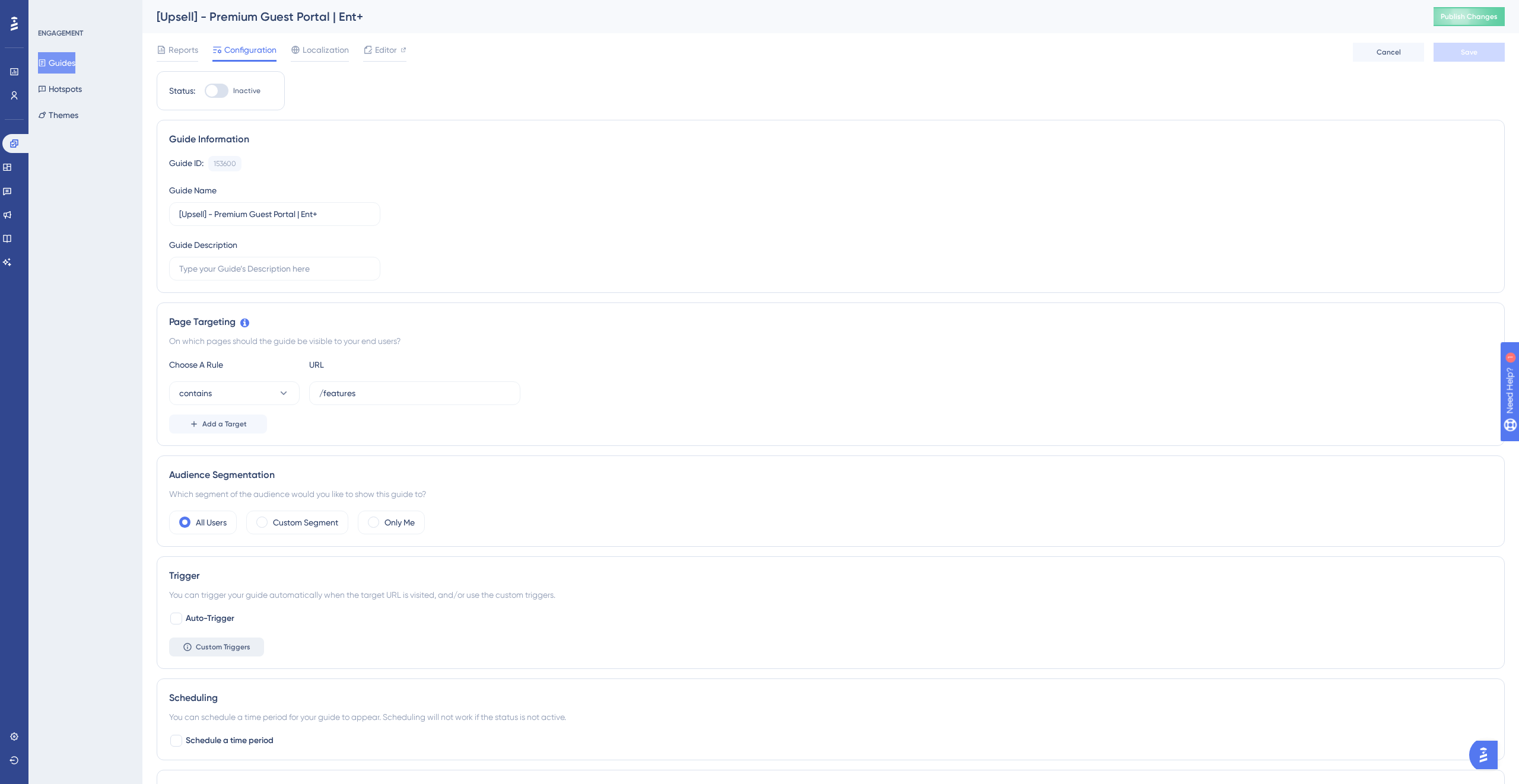
click at [231, 641] on button "Custom Triggers" at bounding box center [217, 647] width 95 height 19
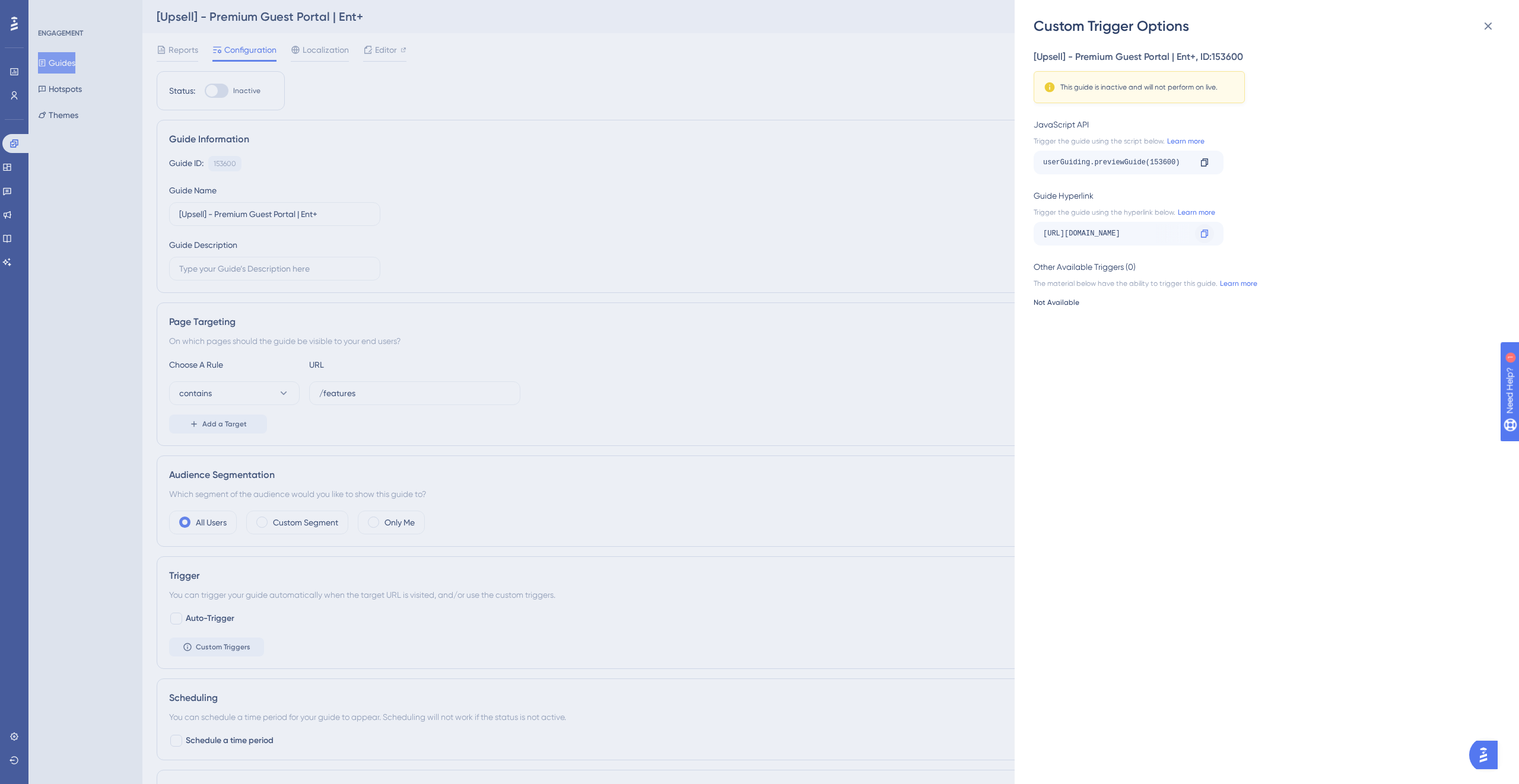
click at [1209, 235] on div at bounding box center [1204, 234] width 19 height 19
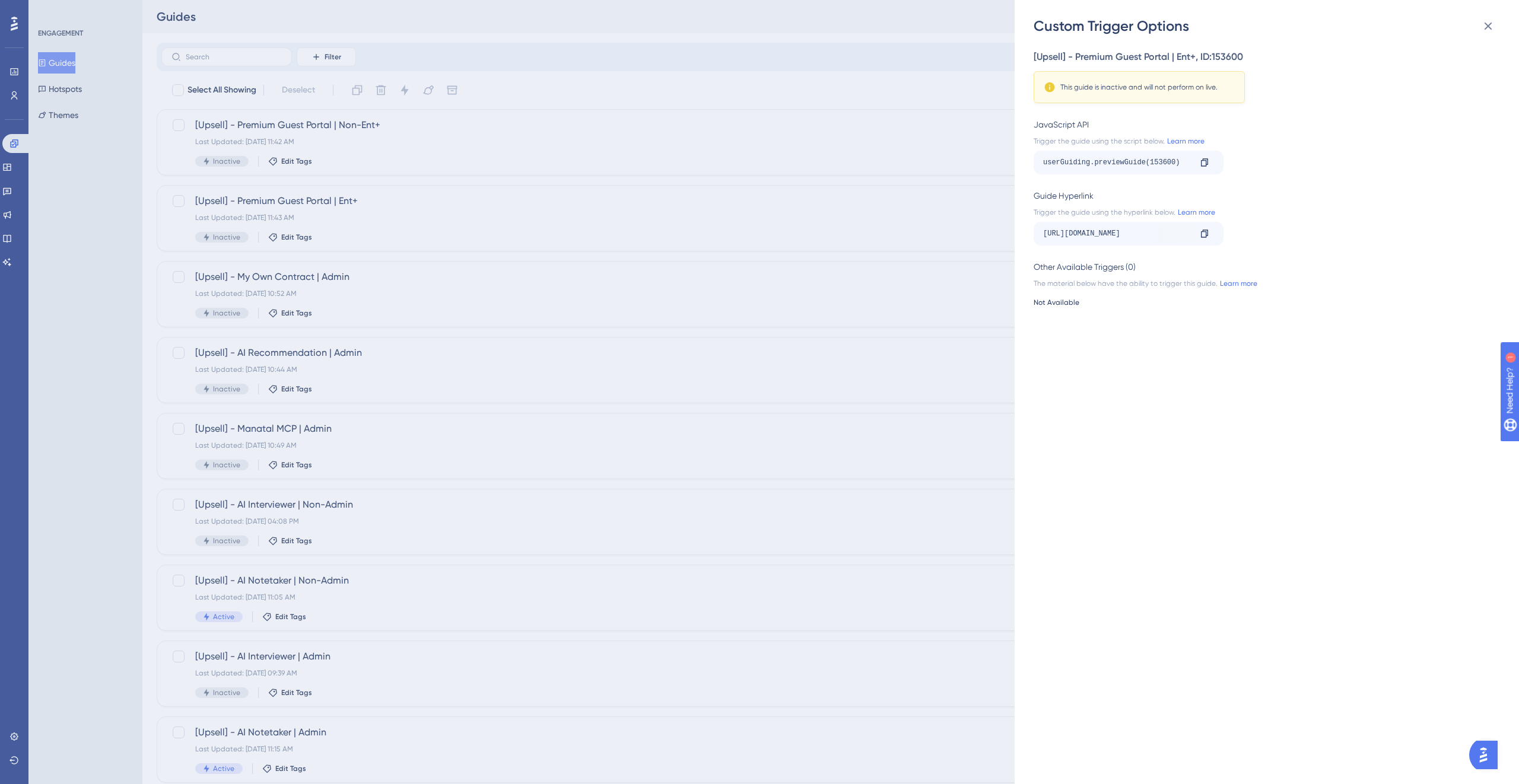
click at [454, 148] on div "Custom Trigger Options [Upsell] - Premium Guest Portal | Ent+ , ID: 153600 This…" at bounding box center [760, 392] width 1519 height 784
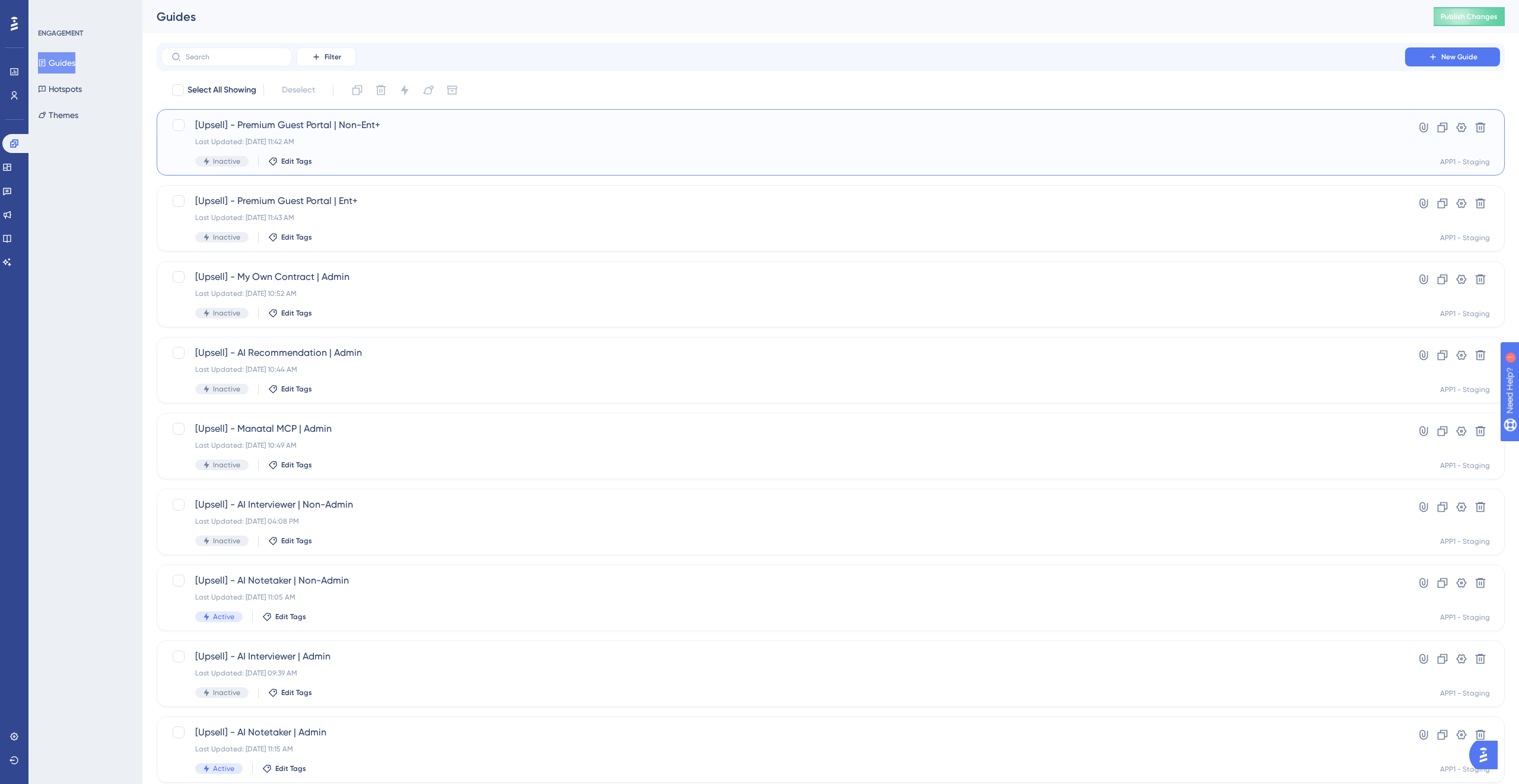
click at [434, 146] on div "[Upsell] - Premium Guest Portal | Non-Ent+ Last Updated: [DATE] 11:42 AM Inacti…" at bounding box center [783, 142] width 1176 height 49
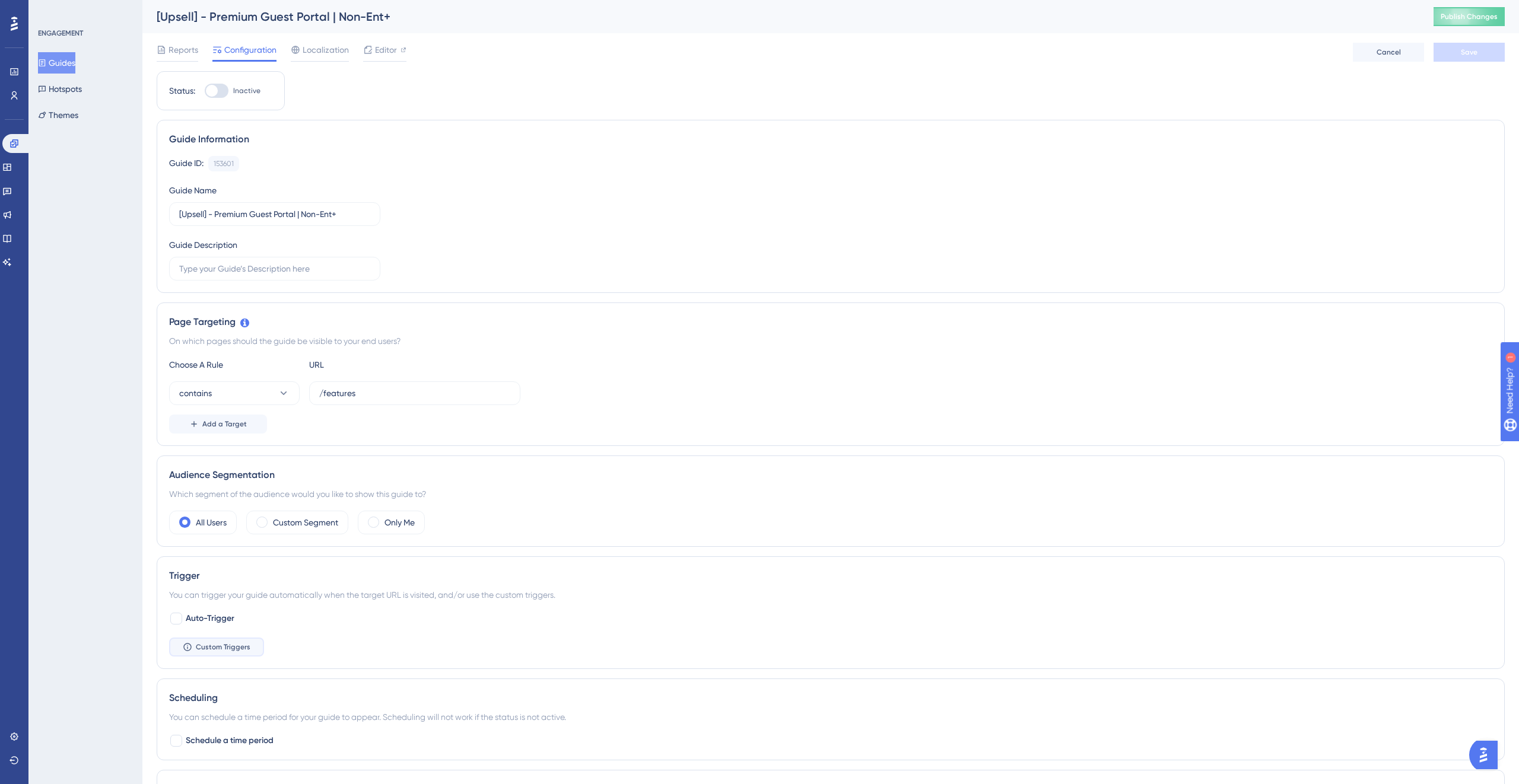
click at [231, 654] on button "Custom Triggers" at bounding box center [217, 647] width 95 height 19
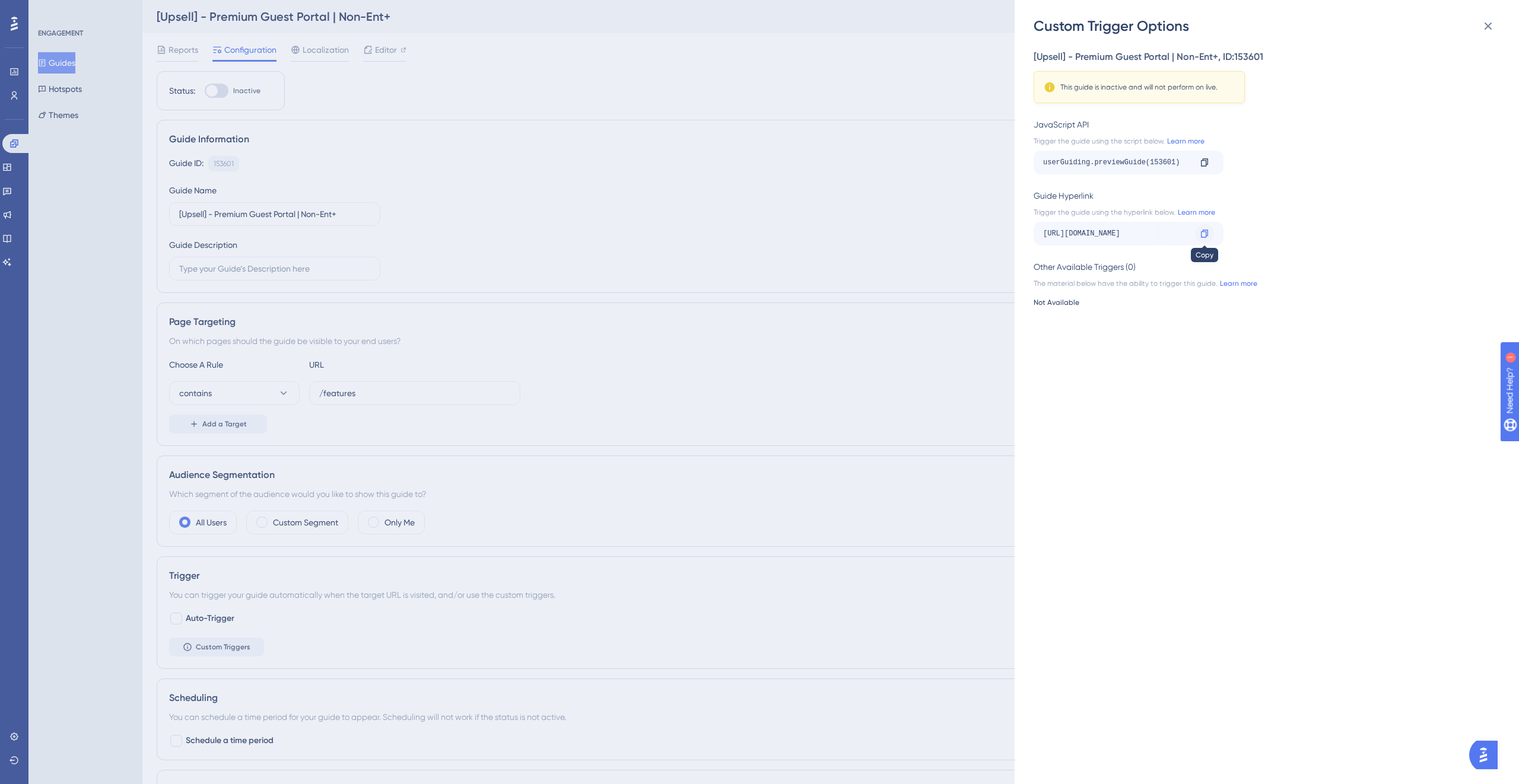
click at [1212, 234] on div at bounding box center [1204, 234] width 19 height 19
click at [1492, 27] on icon at bounding box center [1487, 26] width 14 height 14
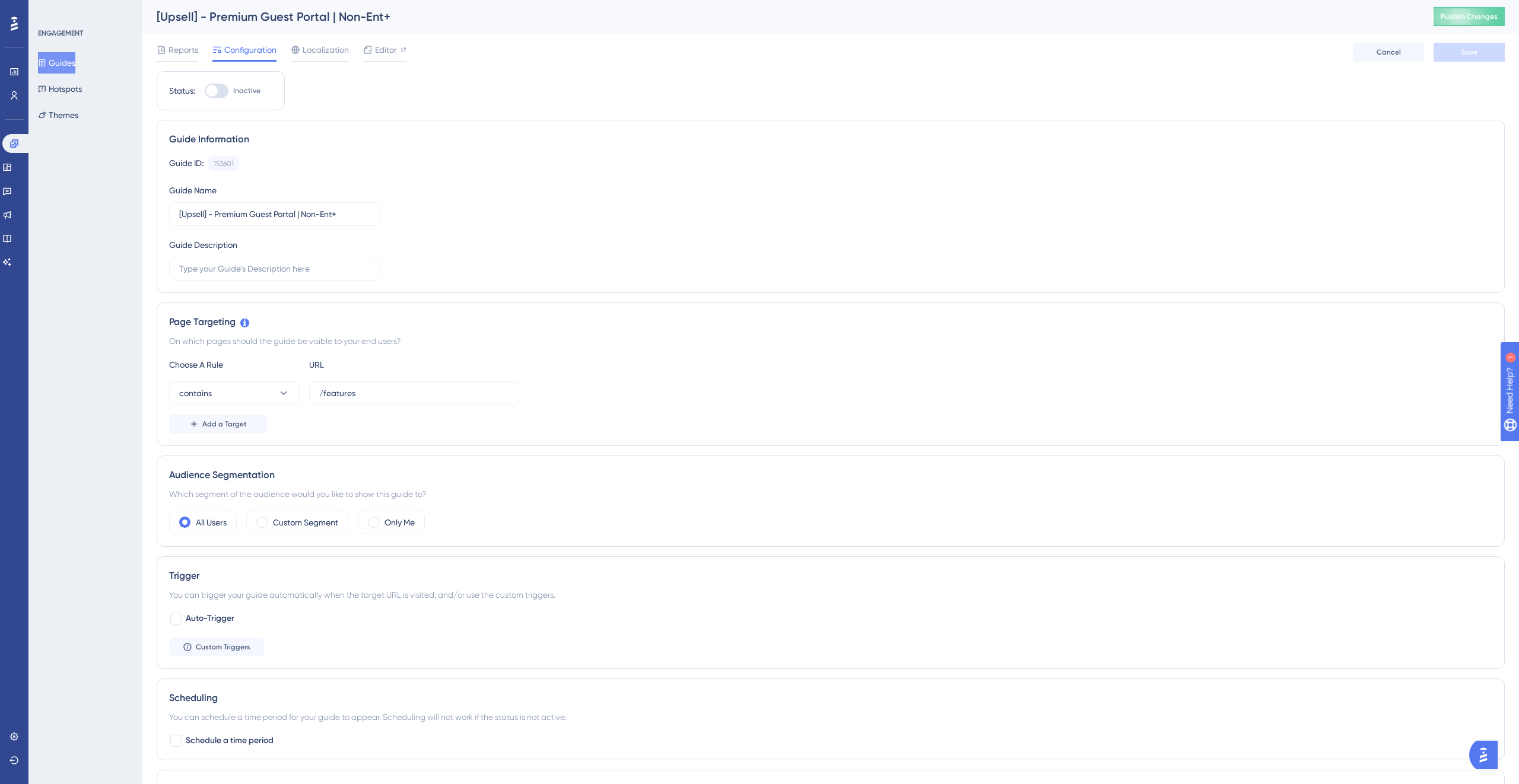
click at [67, 64] on button "Guides" at bounding box center [56, 62] width 37 height 22
